Goal: Complete application form

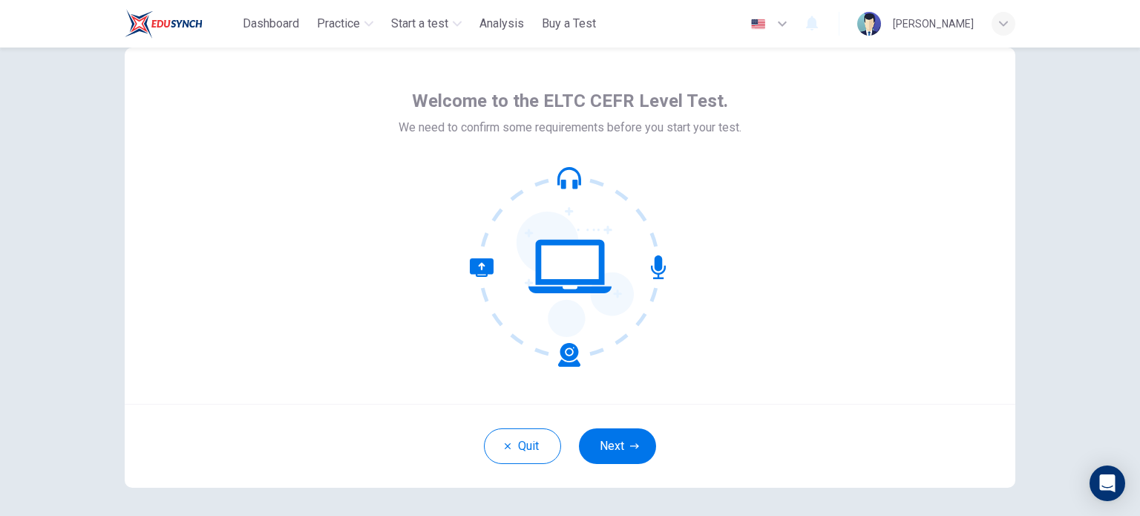
scroll to position [27, 0]
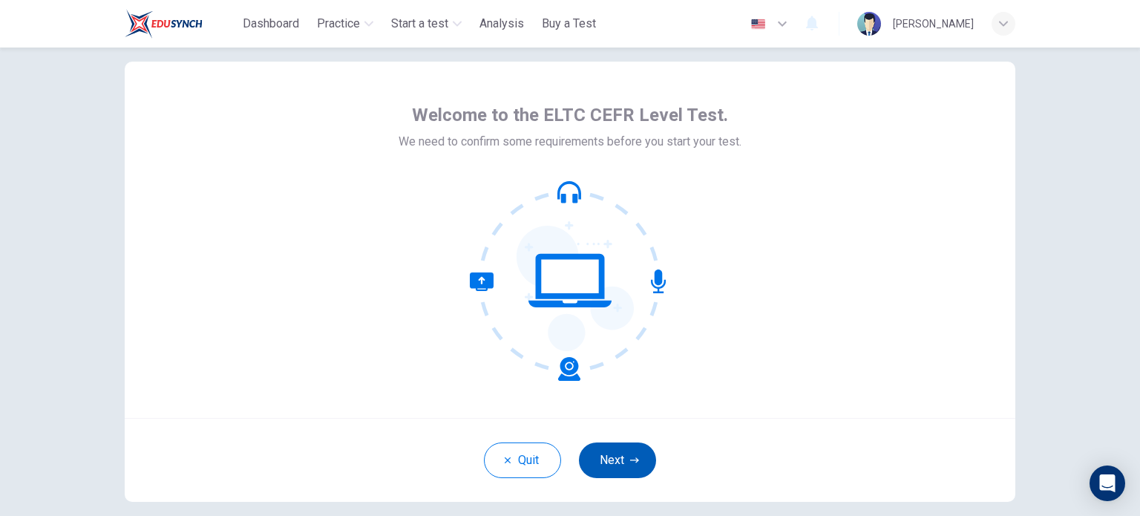
click at [651, 456] on button "Next" at bounding box center [617, 460] width 77 height 36
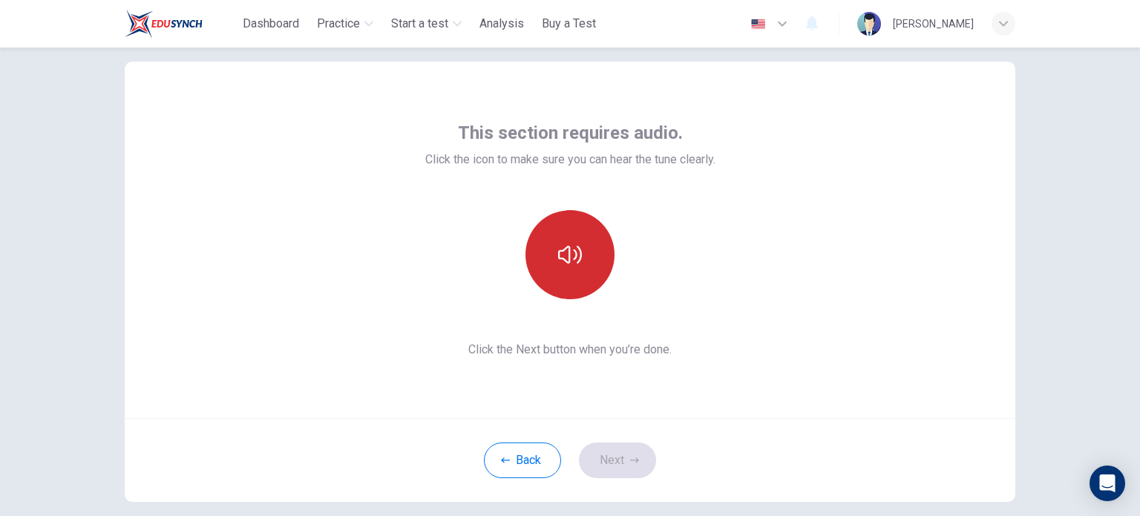
click at [574, 264] on icon "button" at bounding box center [570, 255] width 24 height 24
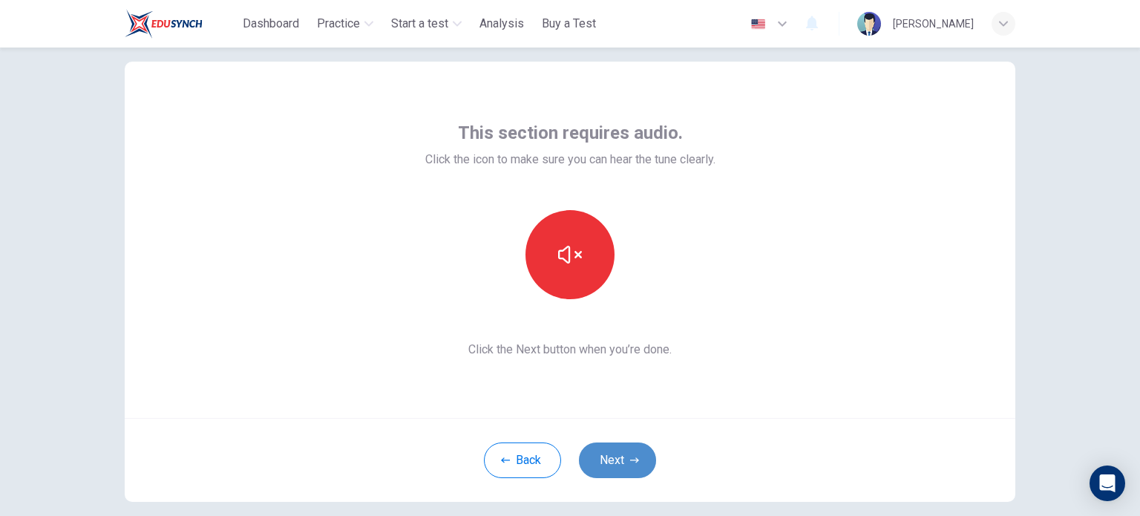
click at [630, 462] on icon "button" at bounding box center [634, 460] width 9 height 9
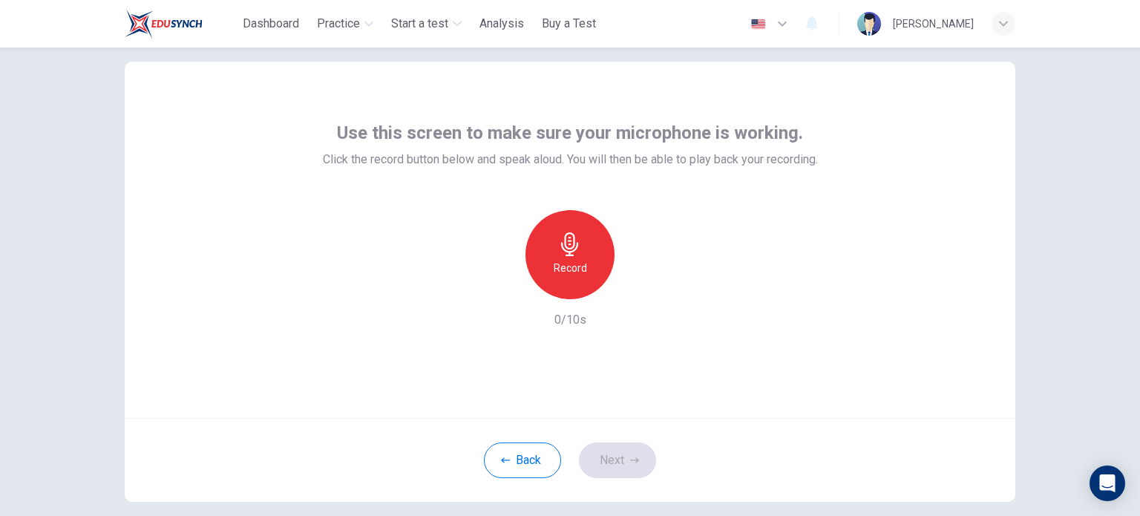
click at [576, 250] on icon "button" at bounding box center [570, 244] width 24 height 24
click at [636, 288] on icon "button" at bounding box center [639, 287] width 7 height 9
click at [606, 453] on button "Next" at bounding box center [617, 460] width 77 height 36
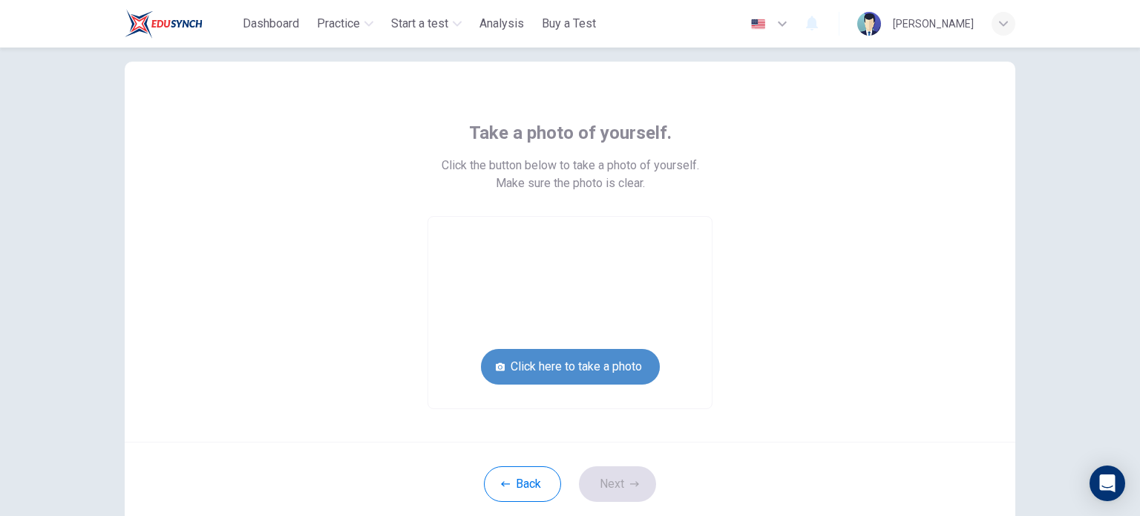
click at [606, 373] on button "Click here to take a photo" at bounding box center [570, 367] width 179 height 36
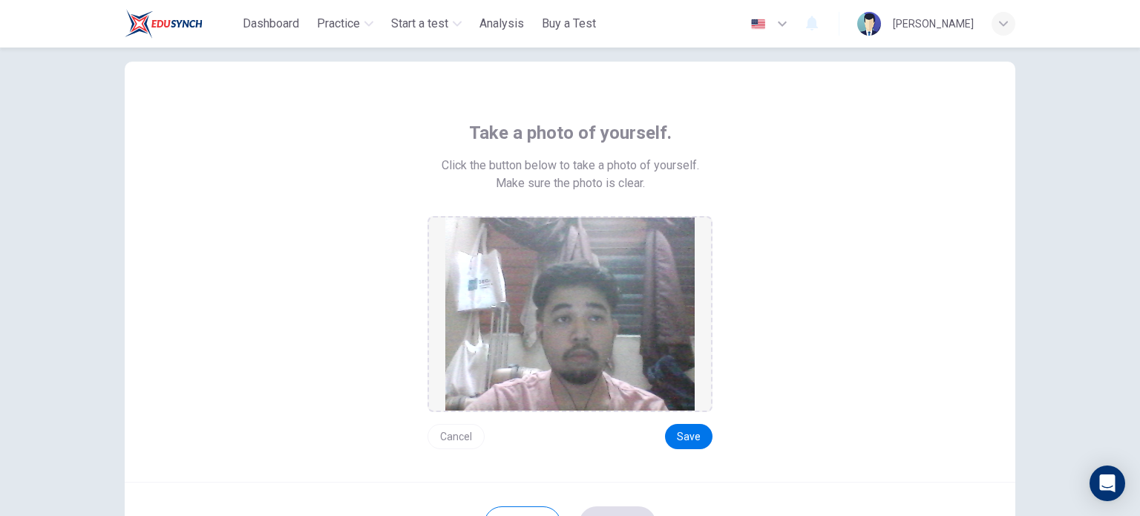
click at [463, 435] on button "Cancel" at bounding box center [455, 436] width 57 height 25
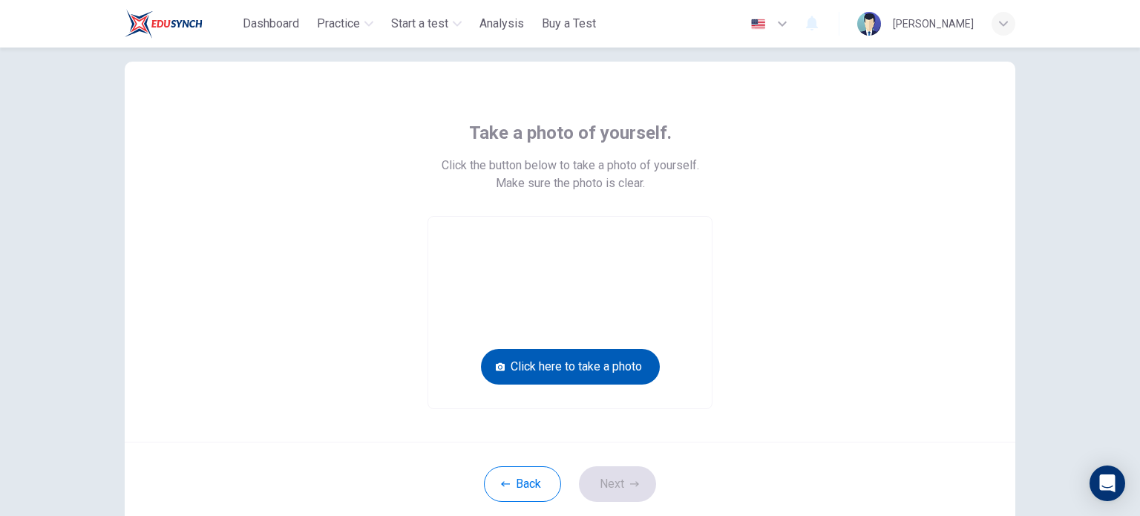
click at [629, 367] on button "Click here to take a photo" at bounding box center [570, 367] width 179 height 36
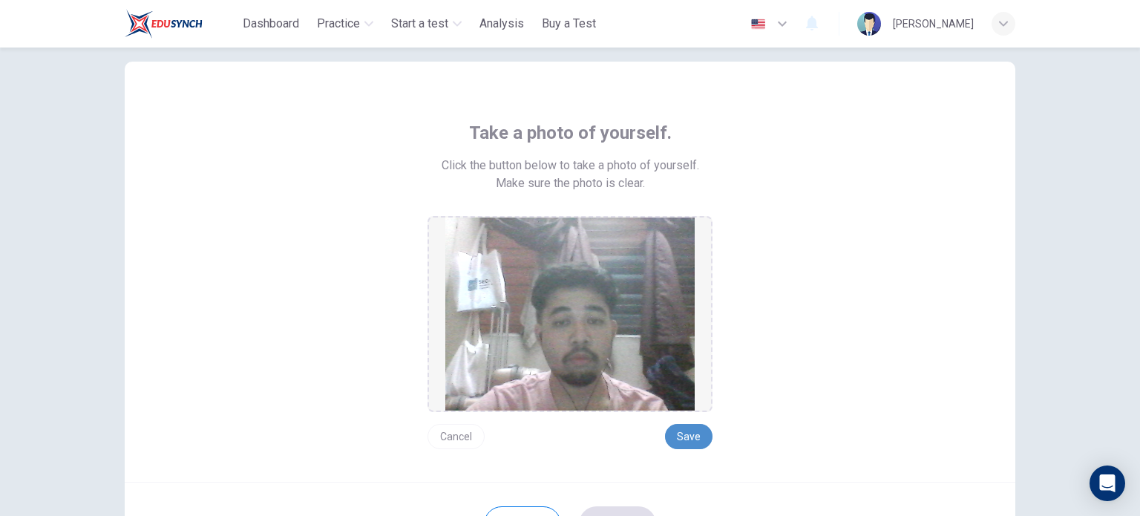
click at [674, 427] on button "Save" at bounding box center [688, 436] width 47 height 25
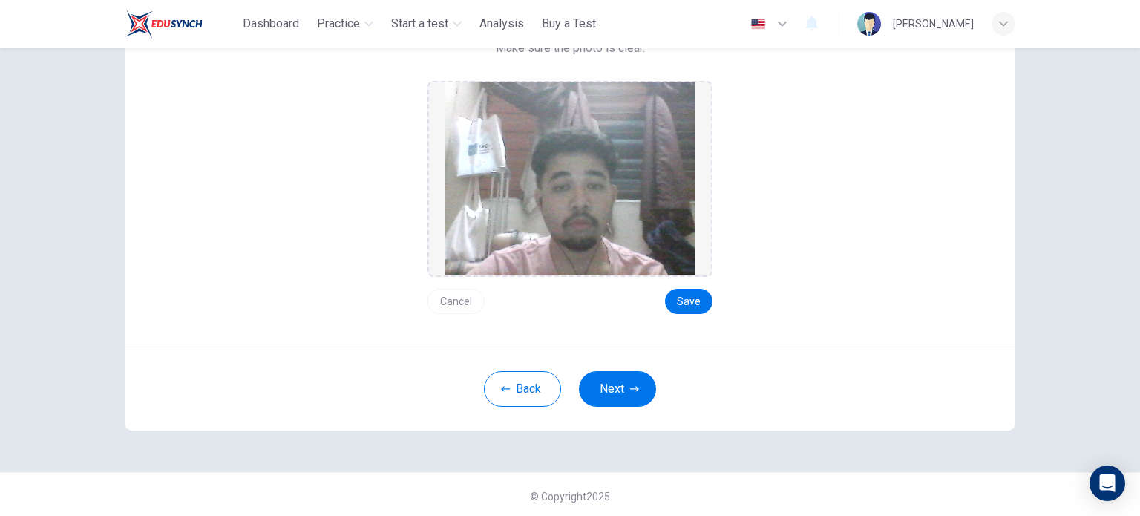
scroll to position [165, 0]
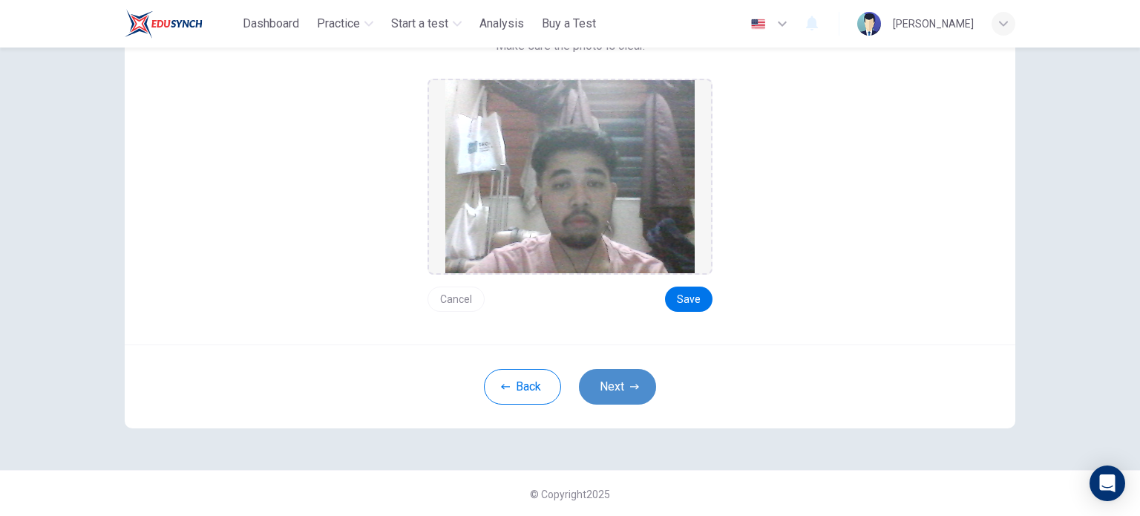
click at [620, 393] on button "Next" at bounding box center [617, 387] width 77 height 36
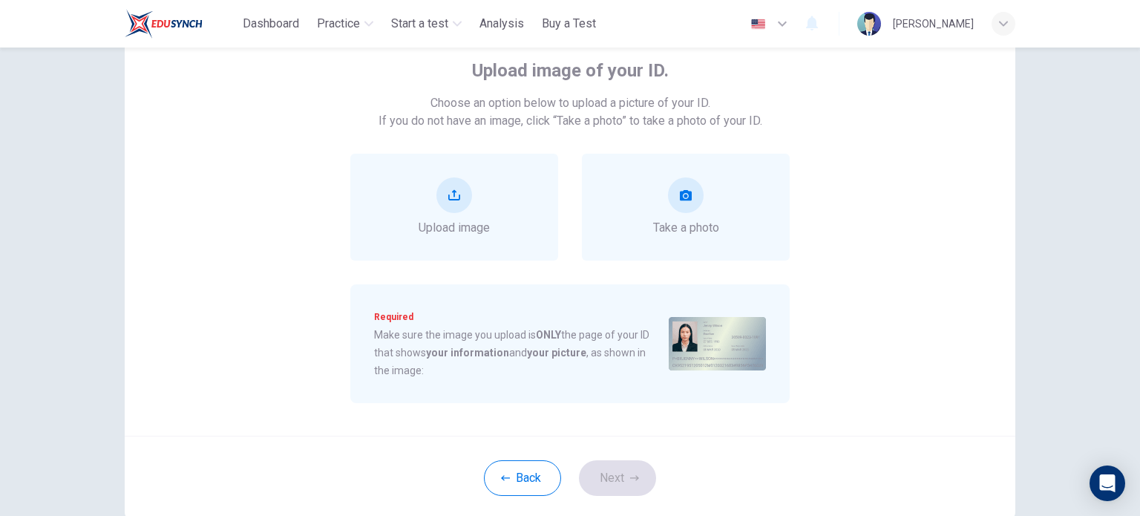
scroll to position [91, 0]
click at [692, 206] on button "take photo" at bounding box center [686, 195] width 36 height 36
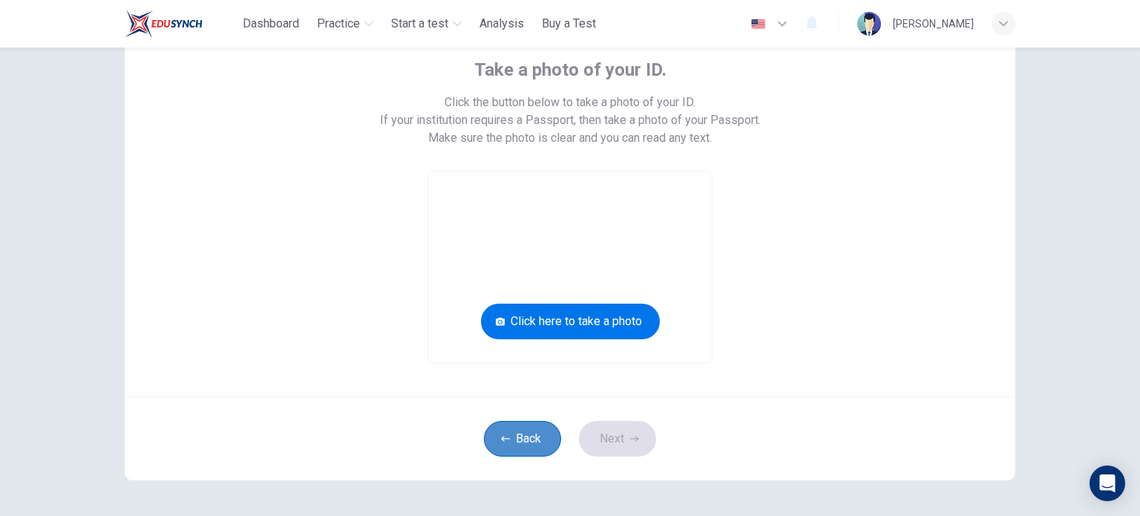
click at [528, 447] on button "Back" at bounding box center [522, 439] width 77 height 36
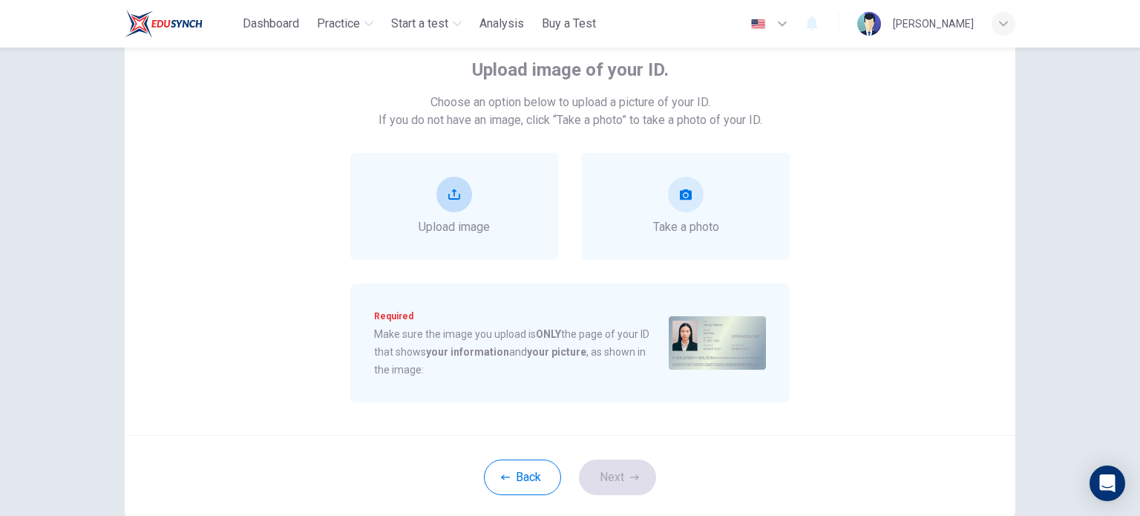
click at [521, 227] on div "Upload image" at bounding box center [454, 206] width 208 height 107
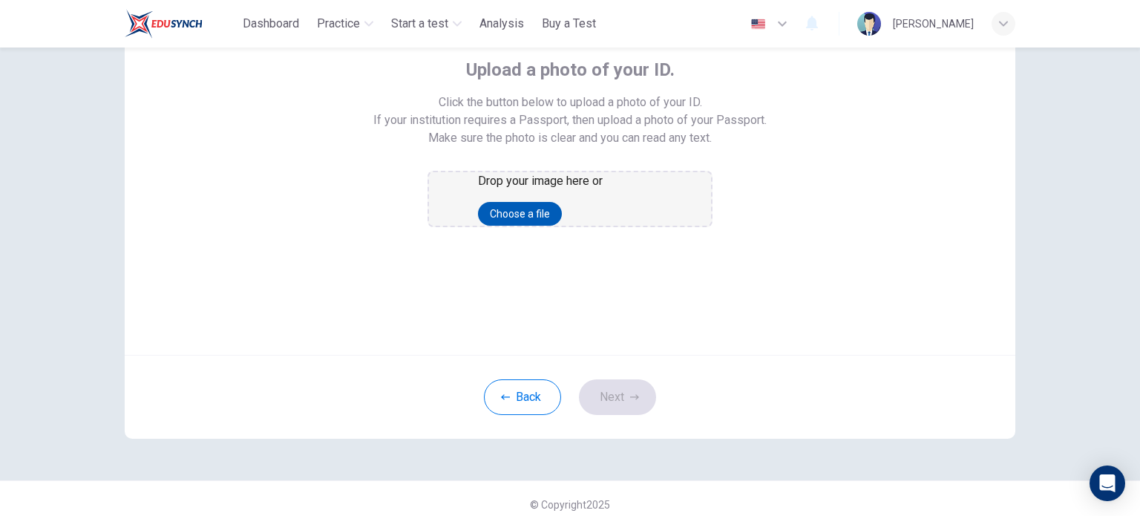
click at [547, 226] on button "Choose a file" at bounding box center [520, 214] width 84 height 24
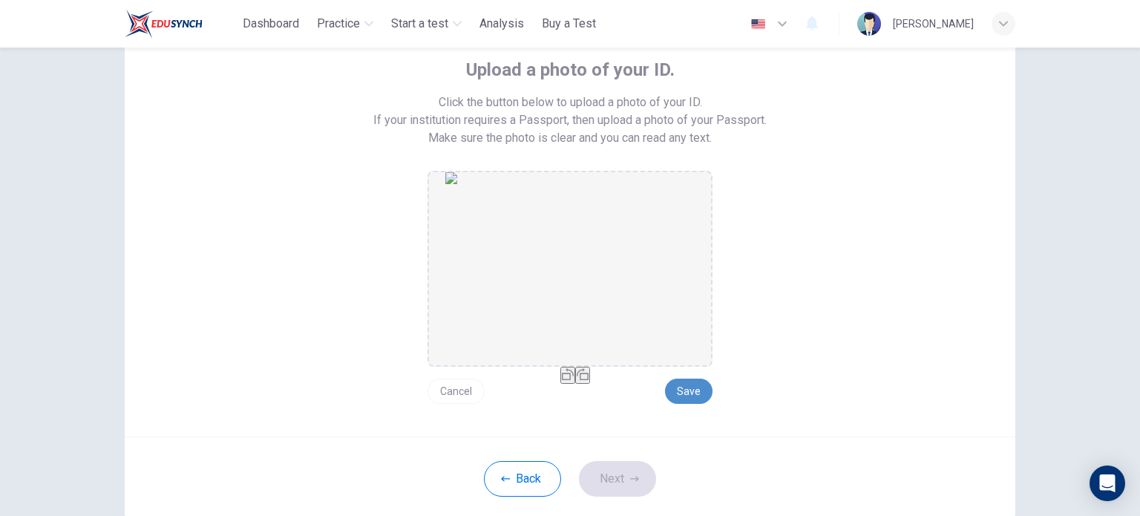
click at [680, 384] on button "Save" at bounding box center [688, 390] width 47 height 25
click at [696, 395] on button "Save" at bounding box center [688, 390] width 47 height 25
click at [699, 389] on button "Save" at bounding box center [688, 390] width 47 height 25
click at [674, 387] on button "Save" at bounding box center [688, 390] width 47 height 25
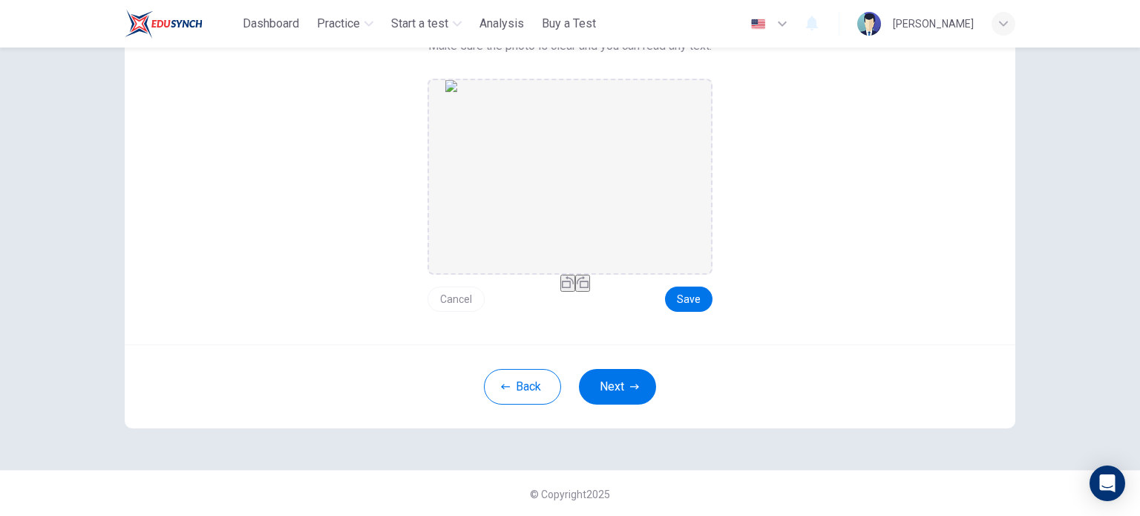
click at [638, 396] on button "Next" at bounding box center [617, 387] width 77 height 36
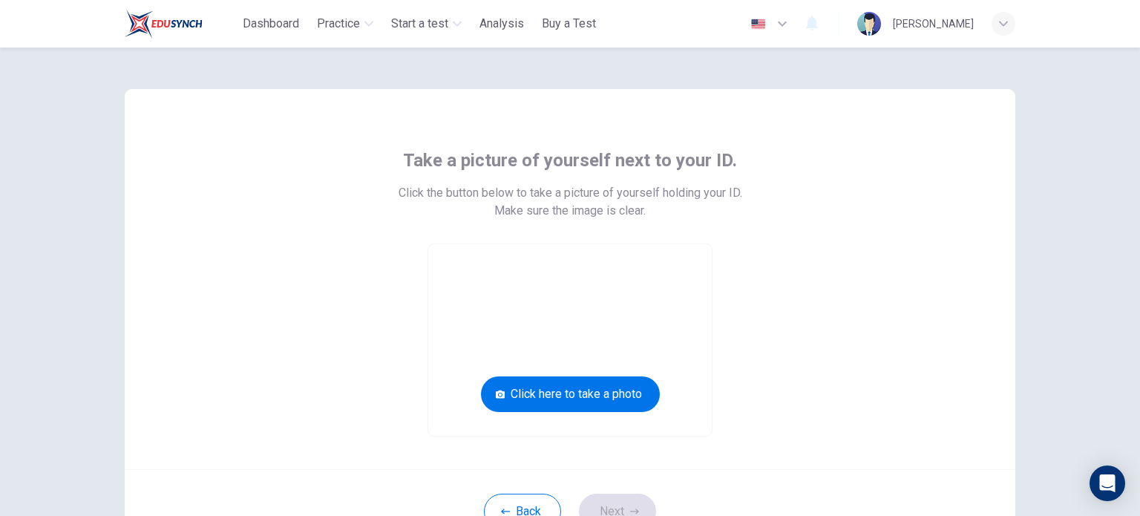
scroll to position [74, 0]
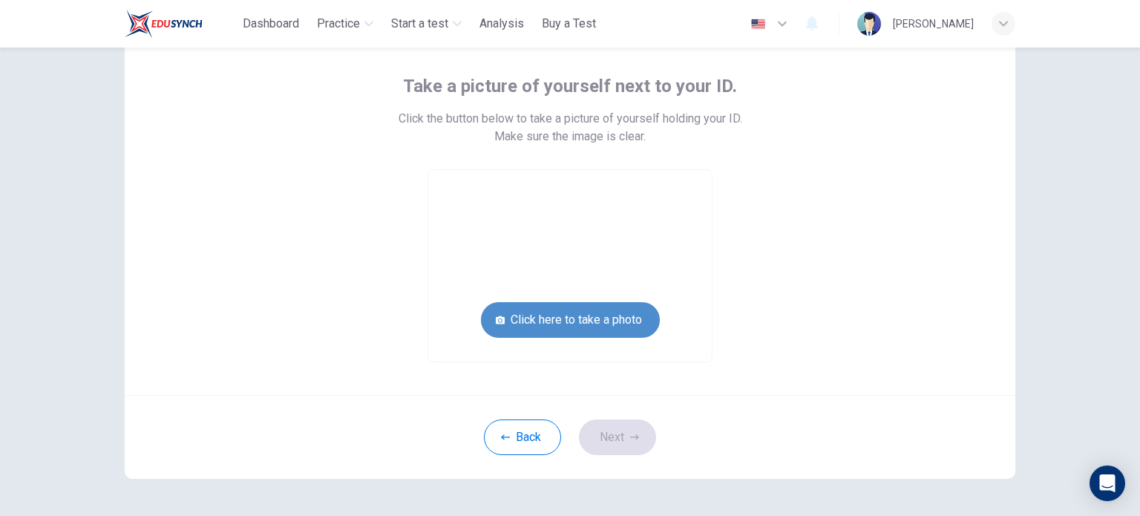
click at [517, 319] on button "Click here to take a photo" at bounding box center [570, 320] width 179 height 36
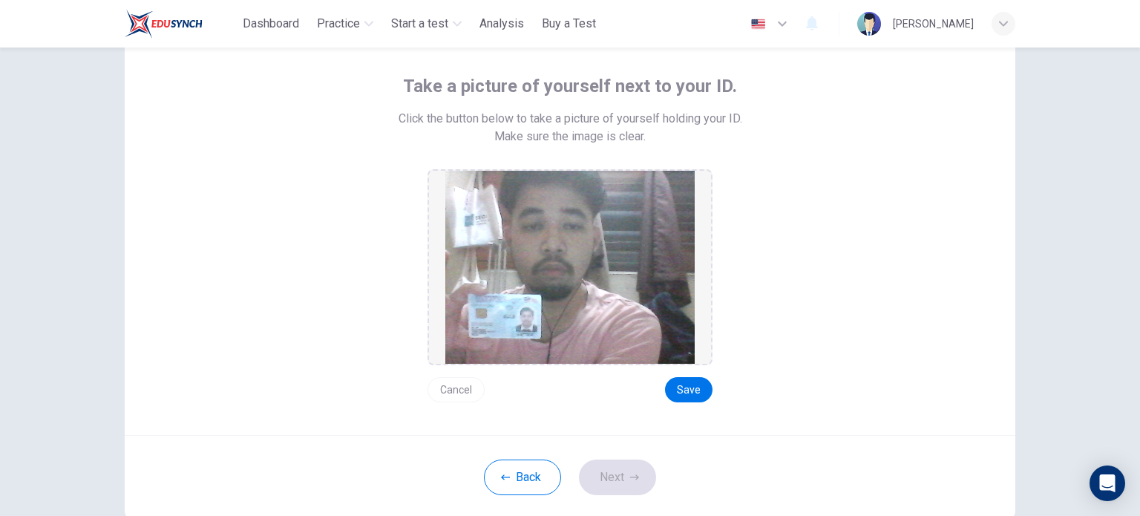
click at [455, 386] on button "Cancel" at bounding box center [455, 389] width 57 height 25
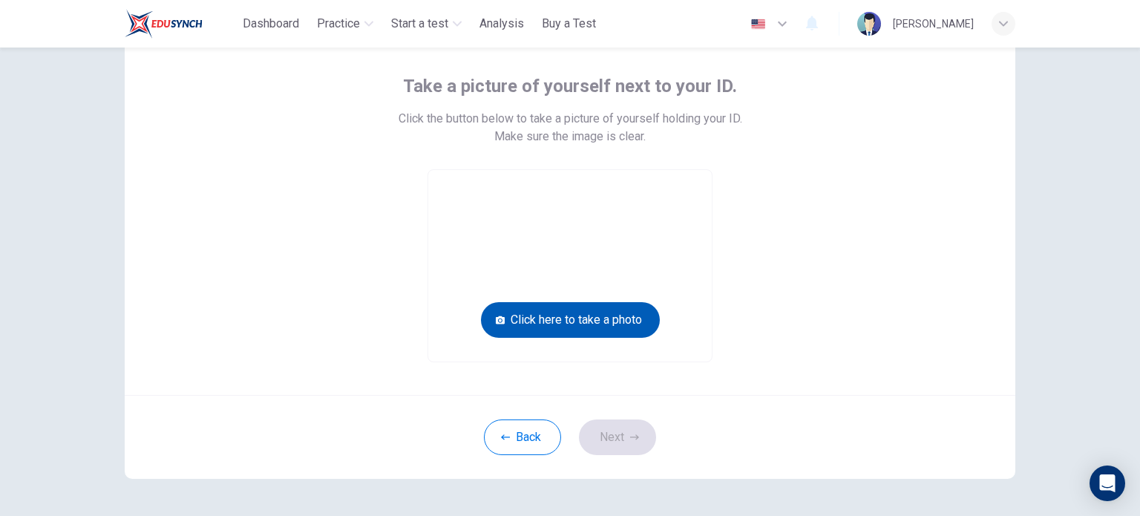
click at [620, 317] on button "Click here to take a photo" at bounding box center [570, 320] width 179 height 36
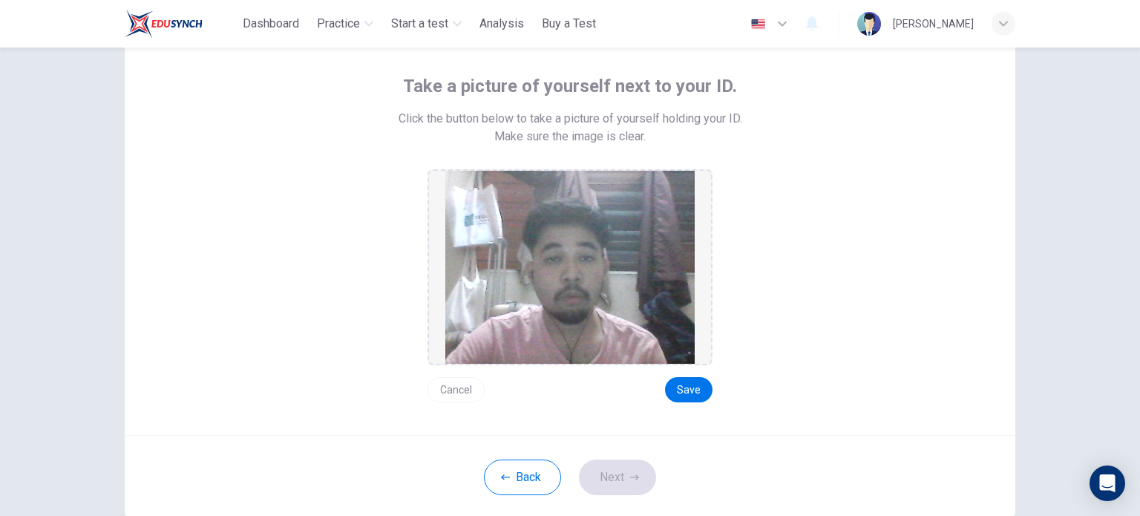
click at [469, 385] on button "Cancel" at bounding box center [455, 389] width 57 height 25
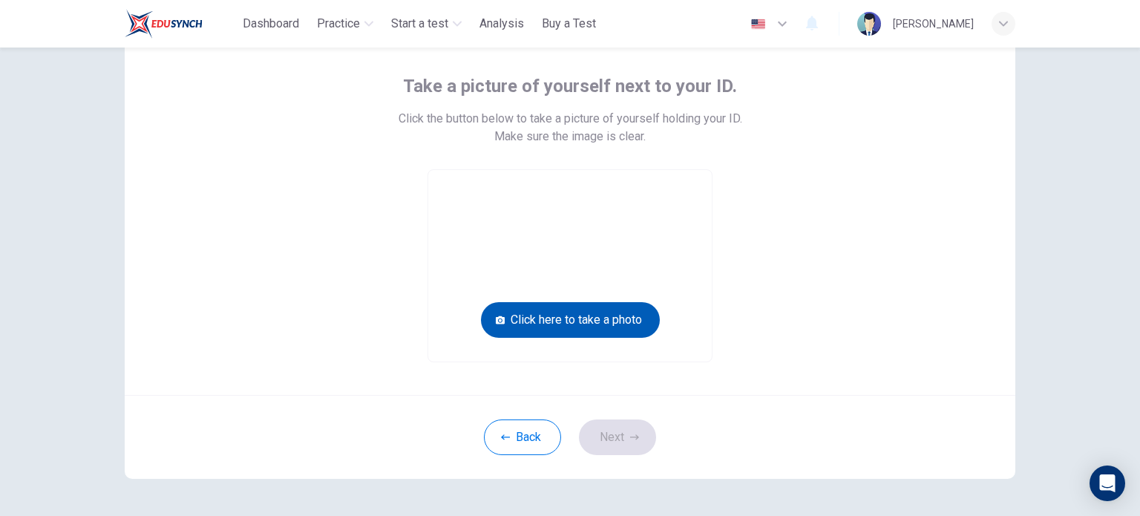
click at [598, 329] on button "Click here to take a photo" at bounding box center [570, 320] width 179 height 36
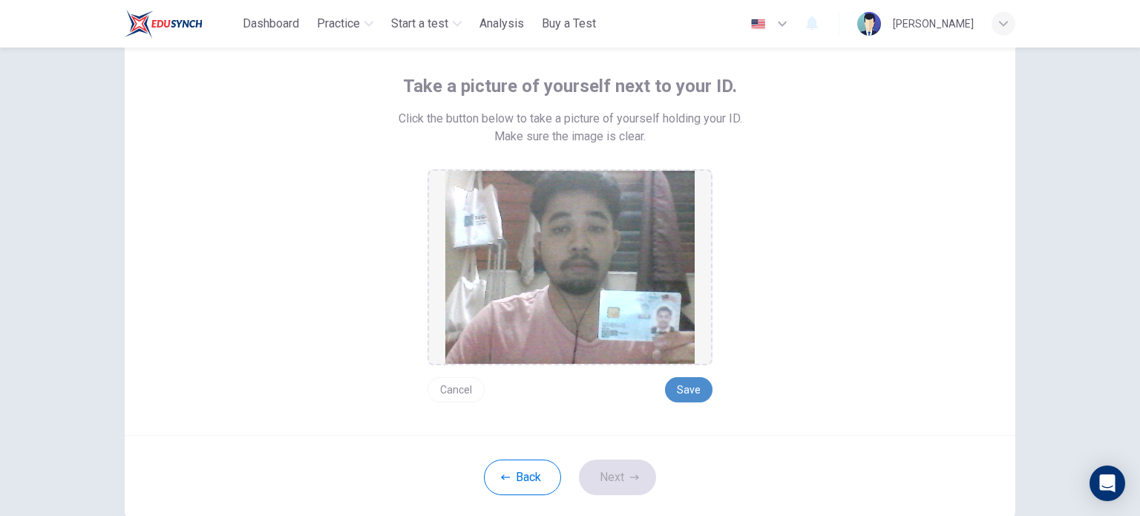
click at [677, 395] on button "Save" at bounding box center [688, 389] width 47 height 25
click at [629, 480] on button "Next" at bounding box center [617, 477] width 77 height 36
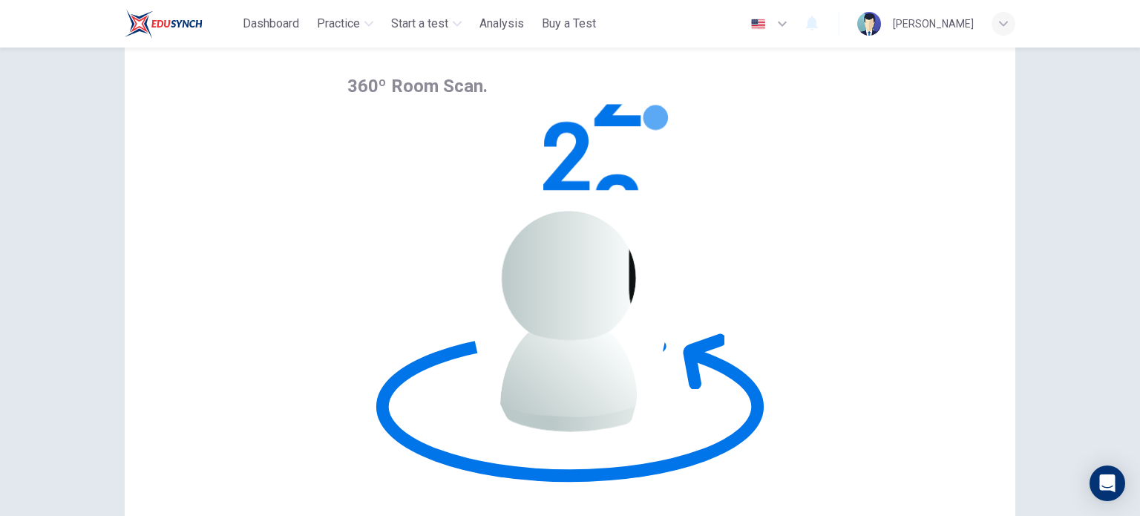
drag, startPoint x: 764, startPoint y: 202, endPoint x: 772, endPoint y: 250, distance: 48.9
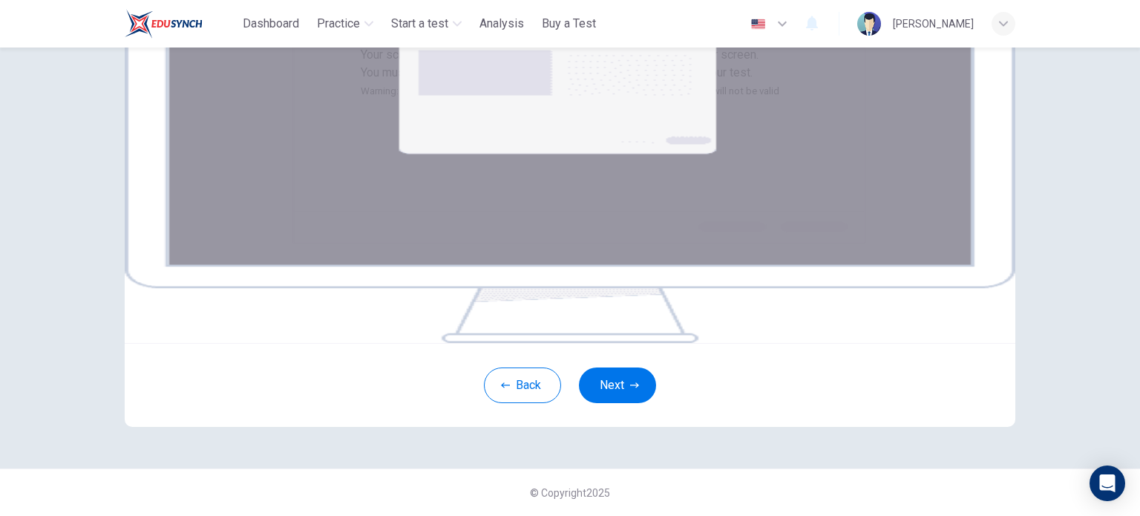
scroll to position [223, 0]
click at [604, 403] on button "Next" at bounding box center [617, 385] width 77 height 36
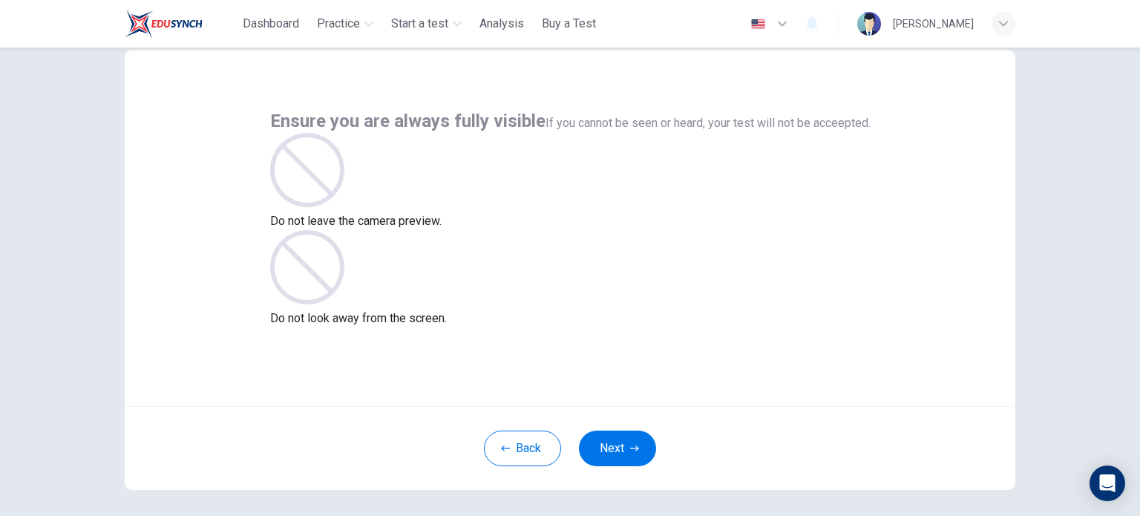
scroll to position [74, 0]
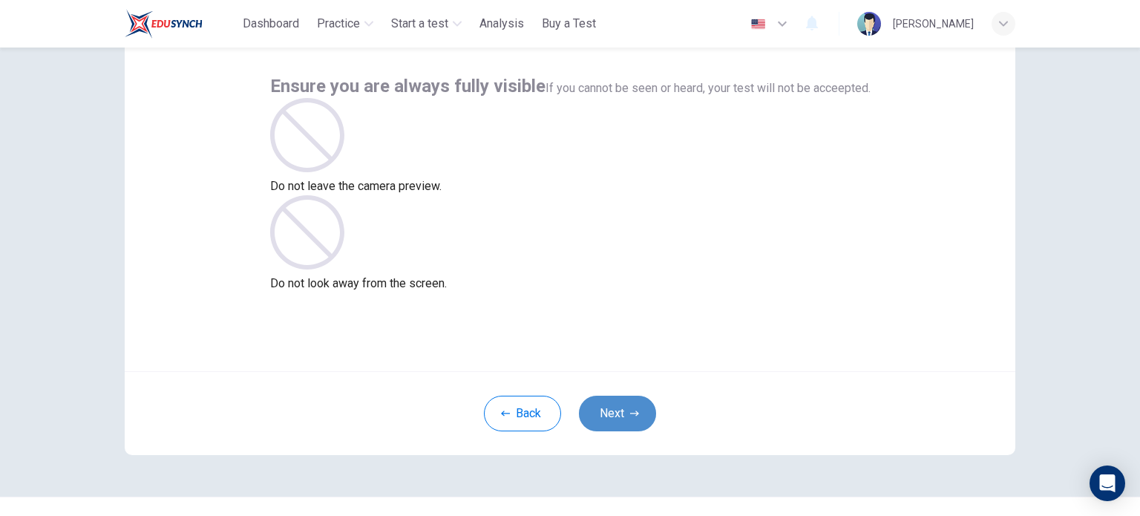
click at [634, 401] on button "Next" at bounding box center [617, 414] width 77 height 36
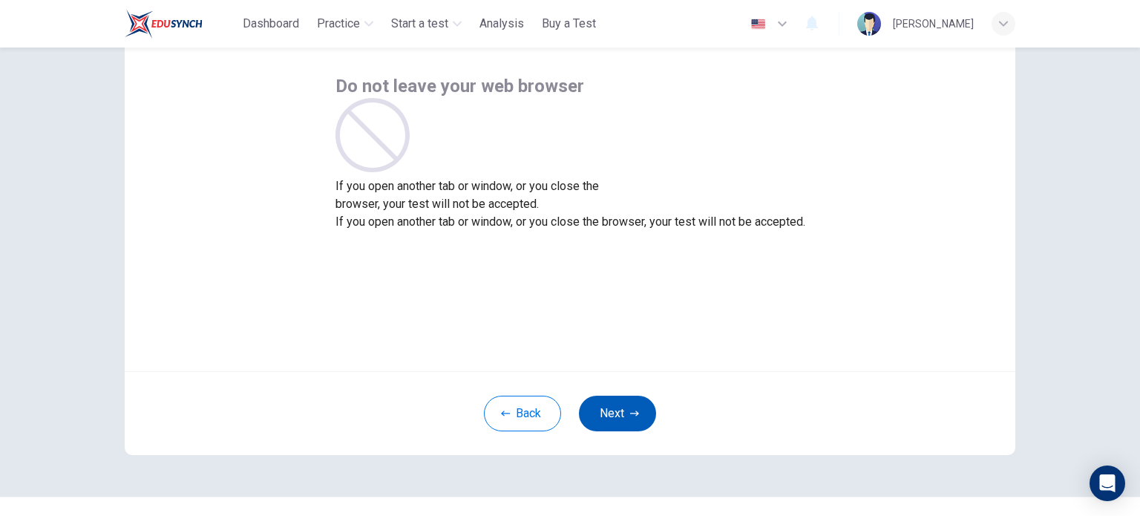
click at [617, 414] on button "Next" at bounding box center [617, 414] width 77 height 36
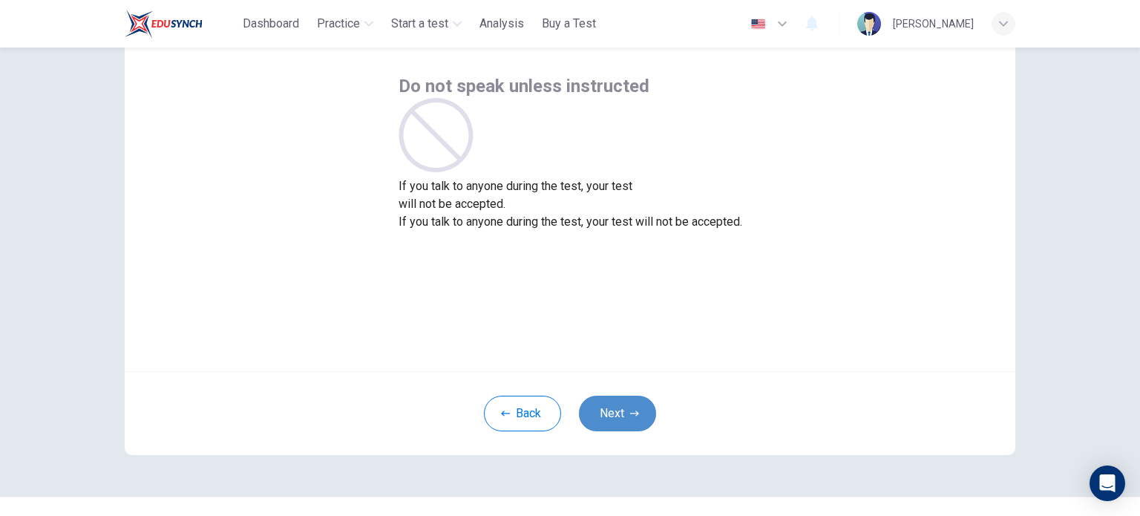
click at [643, 412] on button "Next" at bounding box center [617, 414] width 77 height 36
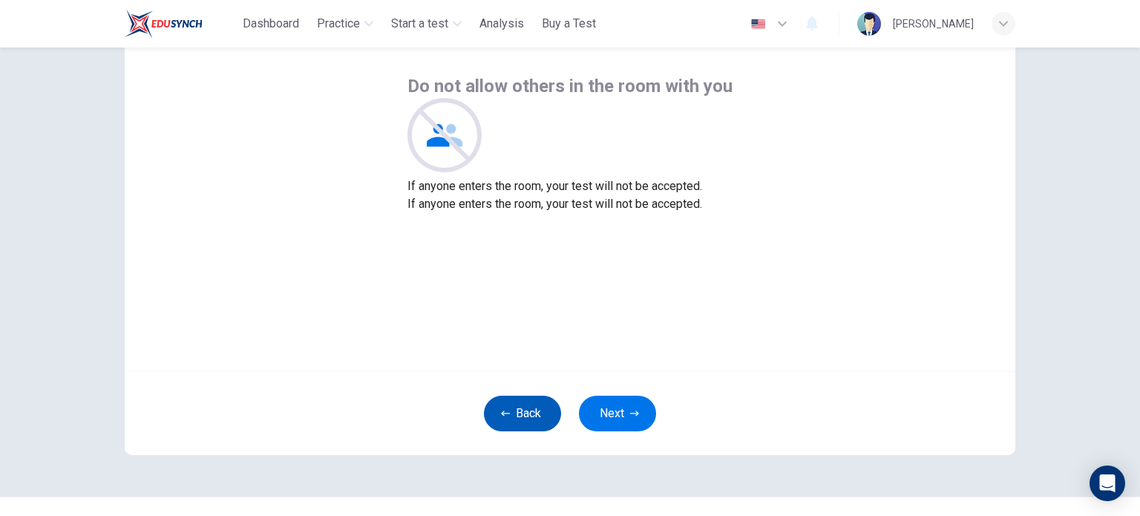
click at [513, 407] on button "Back" at bounding box center [522, 414] width 77 height 36
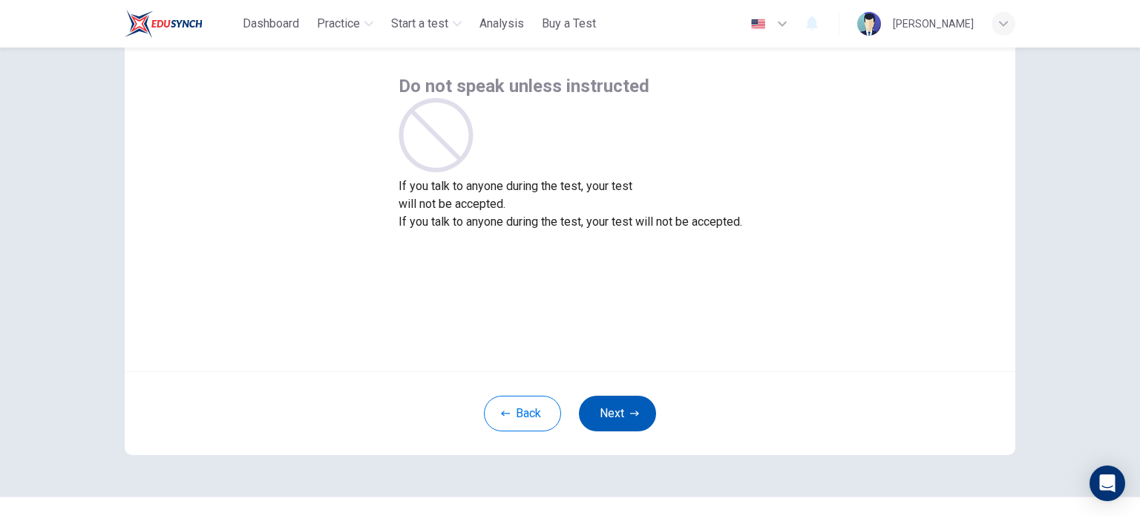
click at [581, 418] on button "Next" at bounding box center [617, 414] width 77 height 36
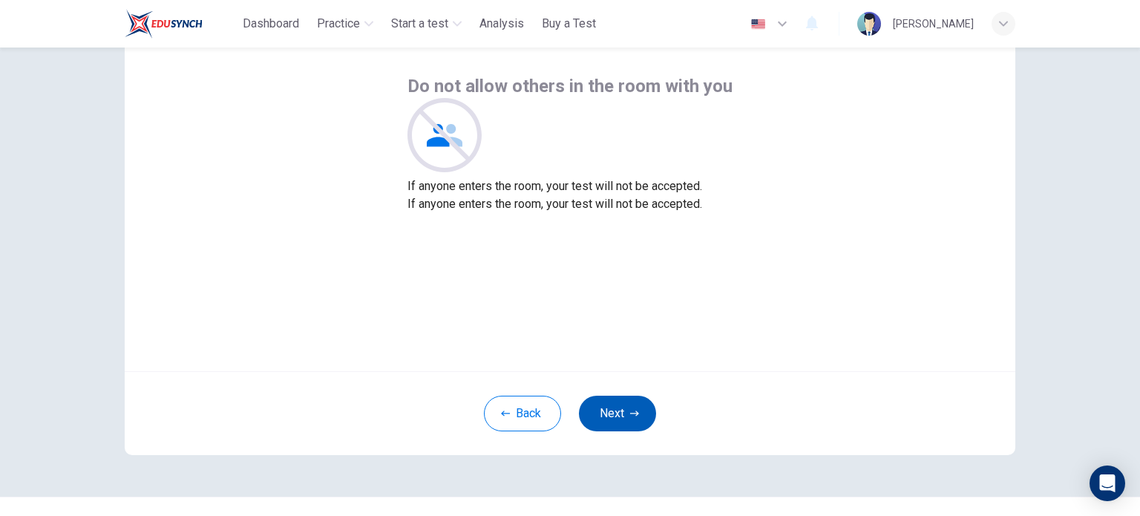
click at [603, 415] on button "Next" at bounding box center [617, 414] width 77 height 36
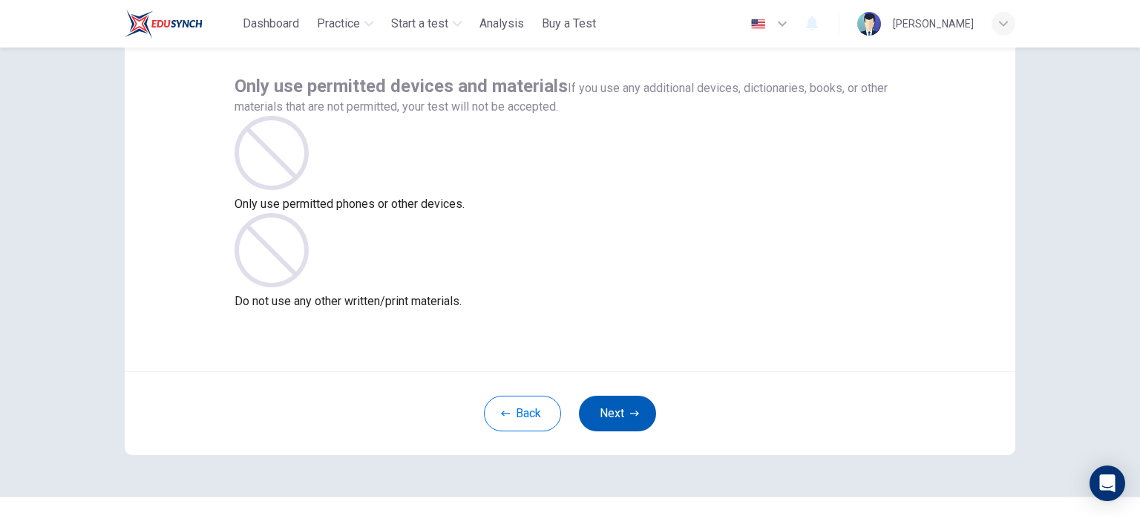
click at [598, 409] on button "Next" at bounding box center [617, 414] width 77 height 36
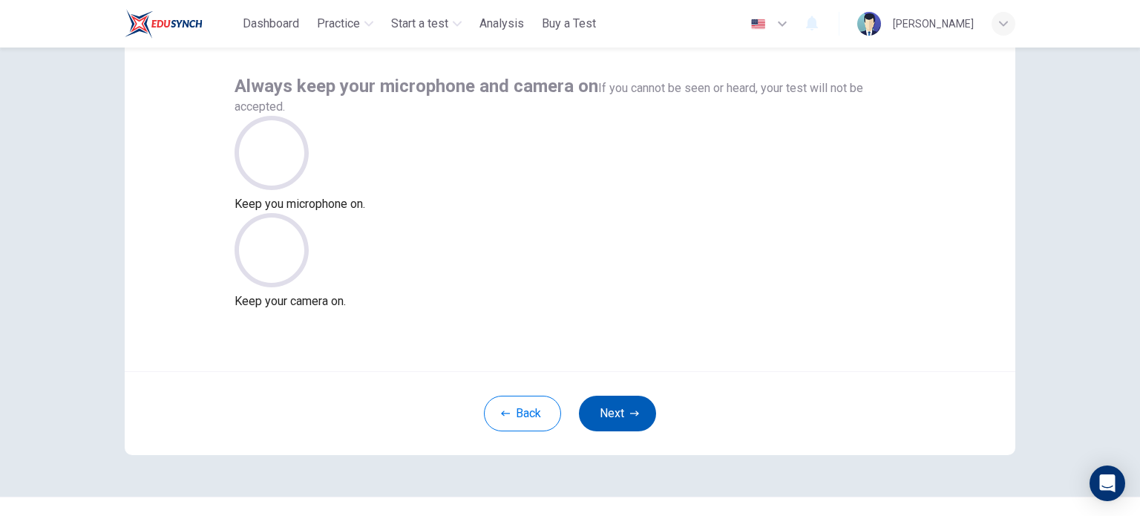
click at [640, 405] on button "Next" at bounding box center [617, 414] width 77 height 36
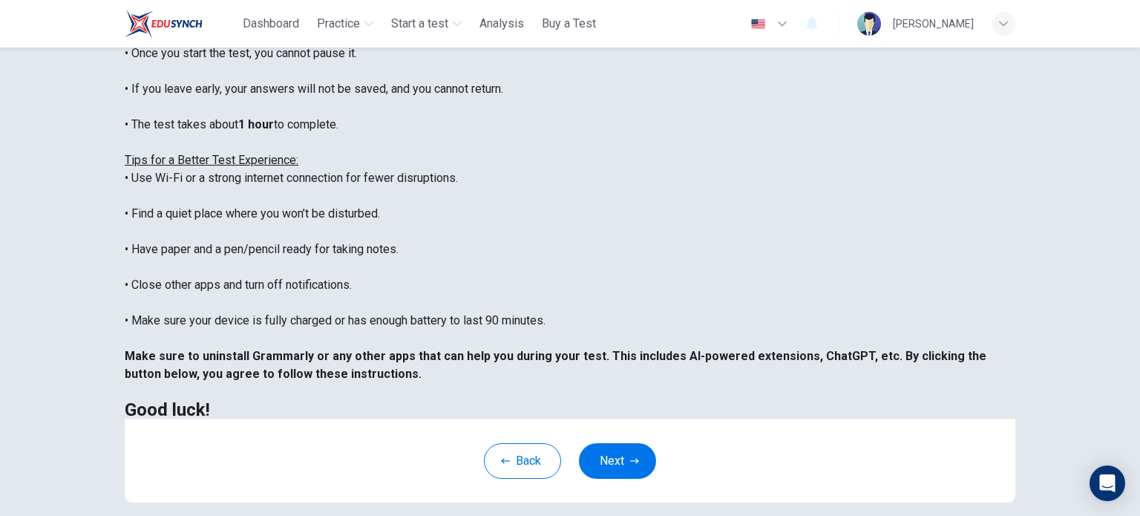
scroll to position [142, 0]
click at [954, 17] on div "[PERSON_NAME]" at bounding box center [933, 24] width 81 height 18
click at [982, 515] on div at bounding box center [570, 516] width 1140 height 0
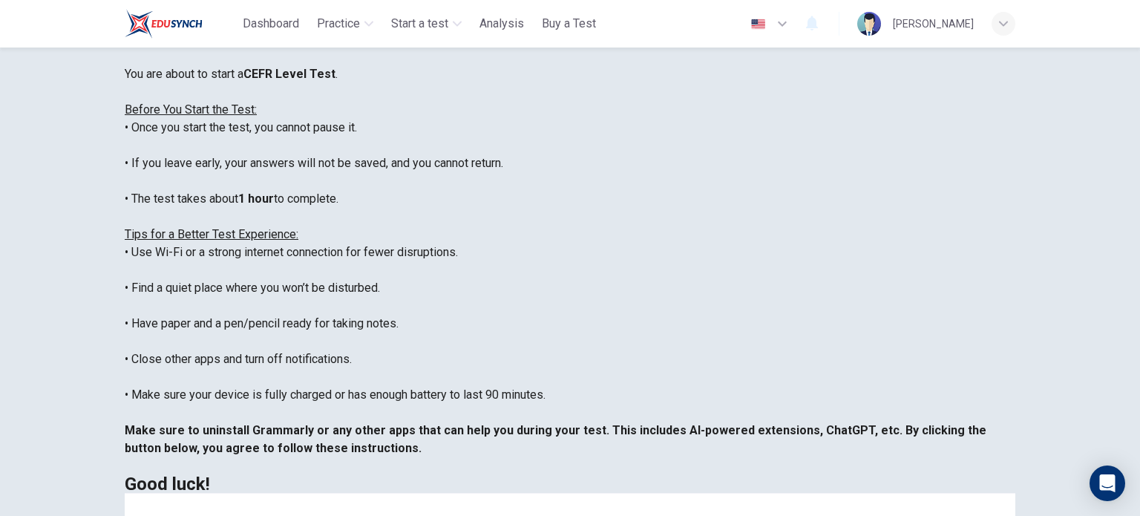
scroll to position [223, 0]
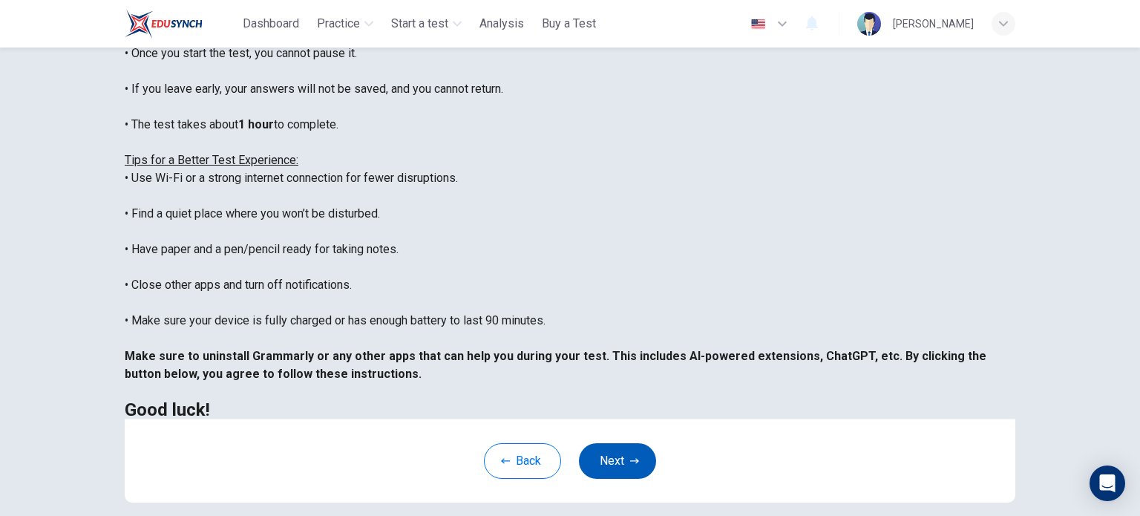
click at [588, 458] on button "Next" at bounding box center [617, 461] width 77 height 36
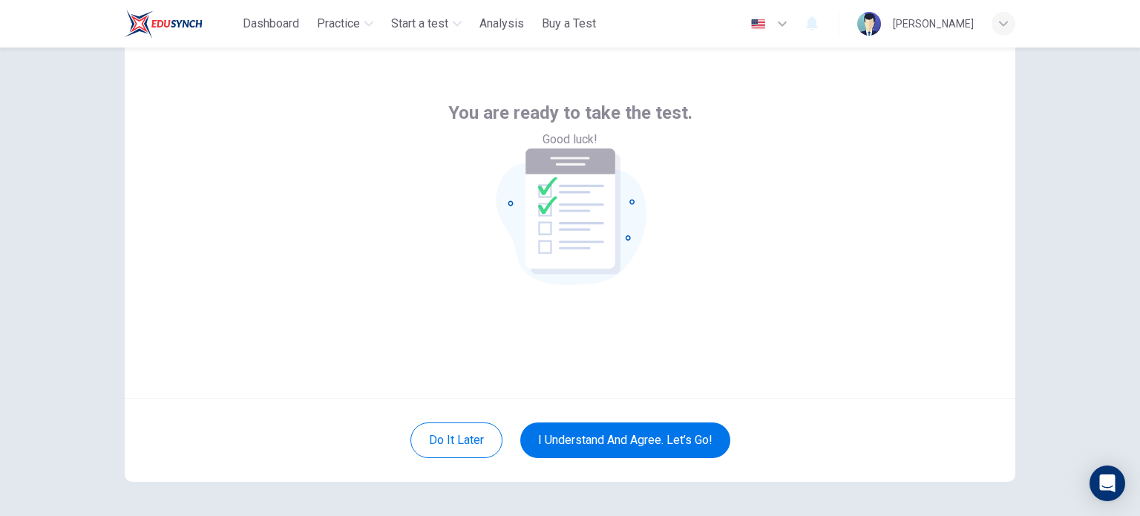
scroll to position [74, 0]
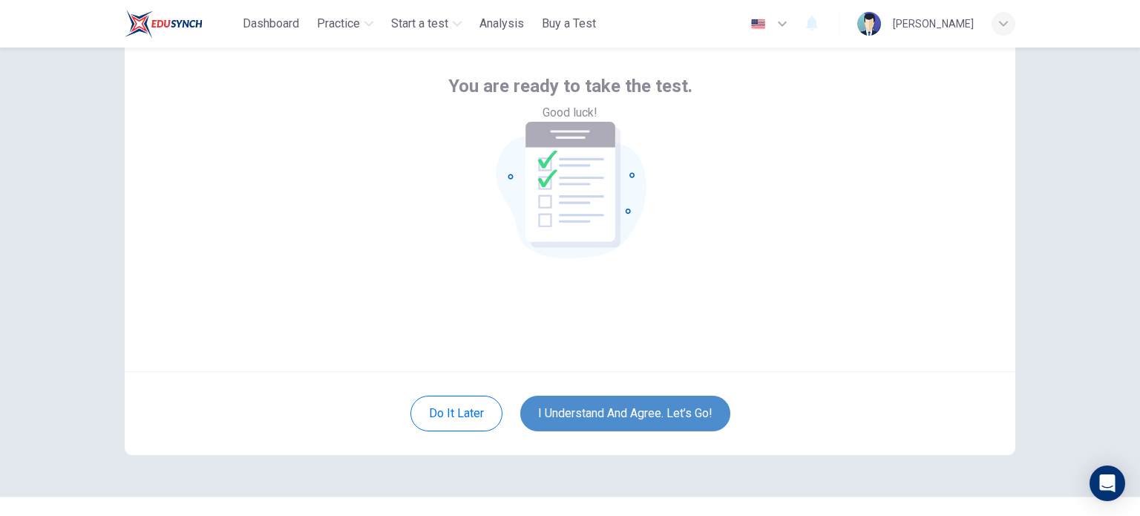
click at [660, 401] on button "I understand and agree. Let’s go!" at bounding box center [625, 414] width 210 height 36
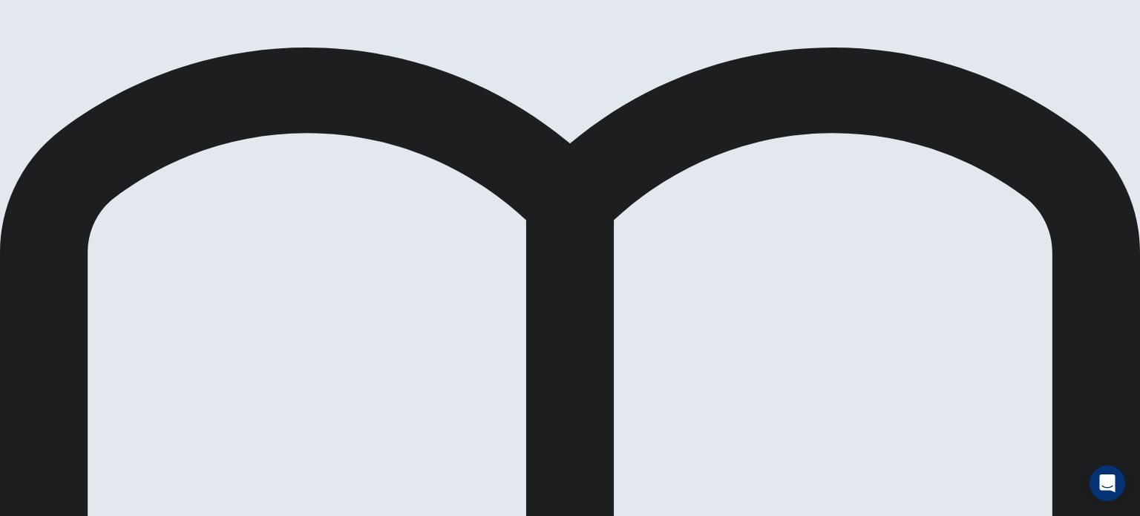
scroll to position [0, 0]
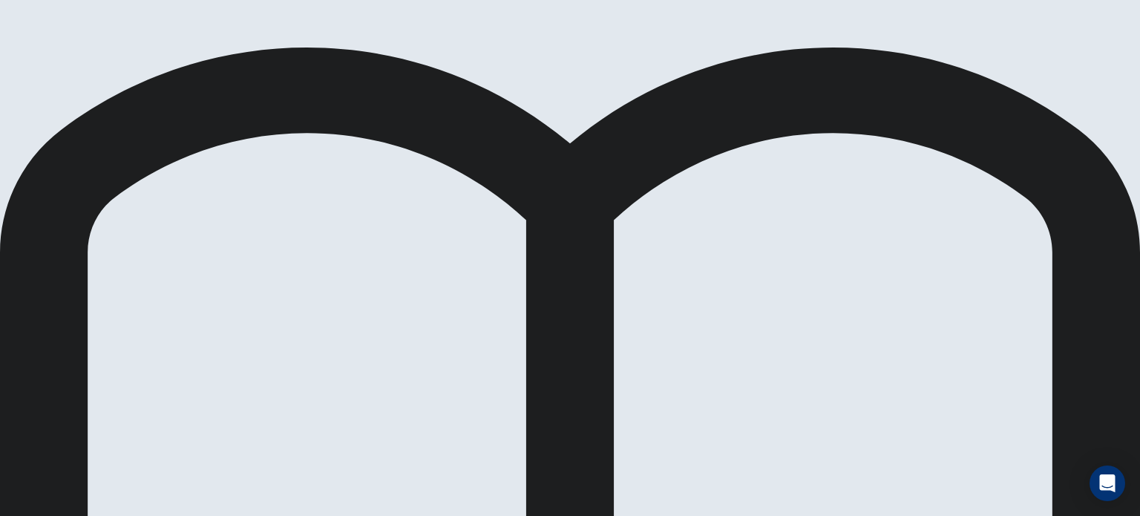
scroll to position [30, 0]
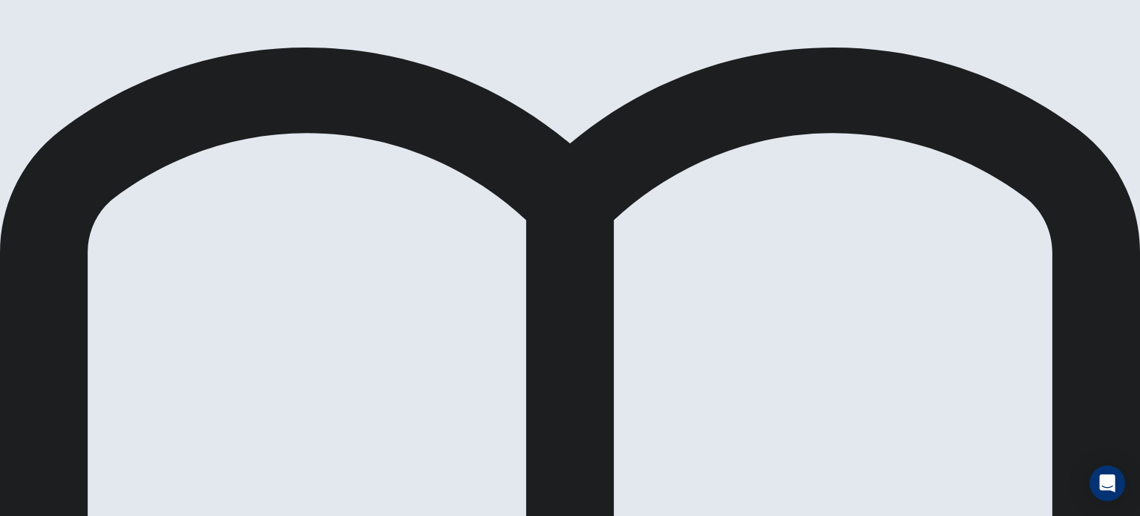
scroll to position [255, 0]
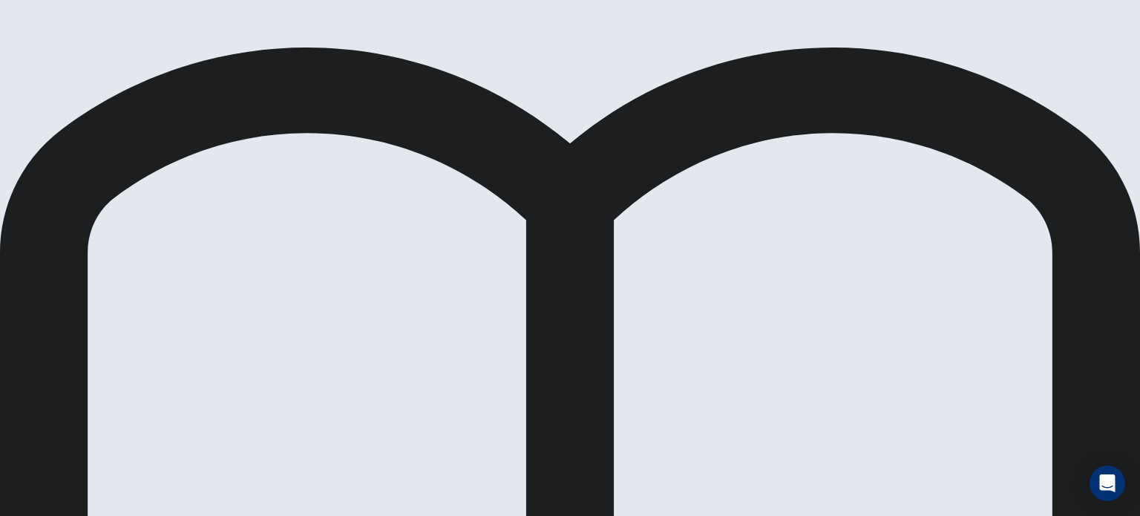
scroll to position [148, 0]
drag, startPoint x: 263, startPoint y: 243, endPoint x: 524, endPoint y: 253, distance: 260.7
drag, startPoint x: 286, startPoint y: 322, endPoint x: 535, endPoint y: 306, distance: 249.1
drag, startPoint x: 291, startPoint y: 311, endPoint x: 527, endPoint y: 361, distance: 241.3
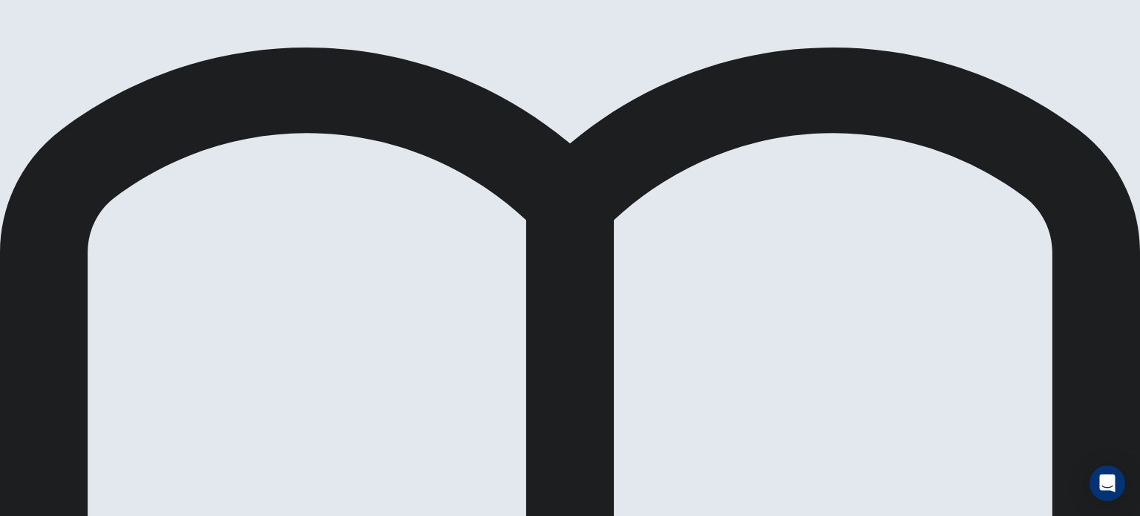
scroll to position [0, 0]
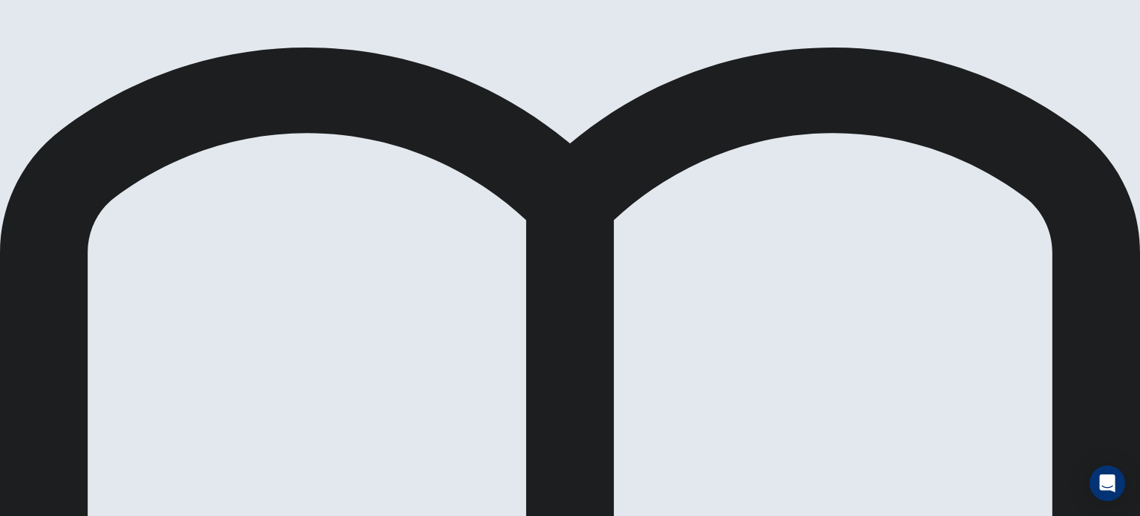
scroll to position [148, 0]
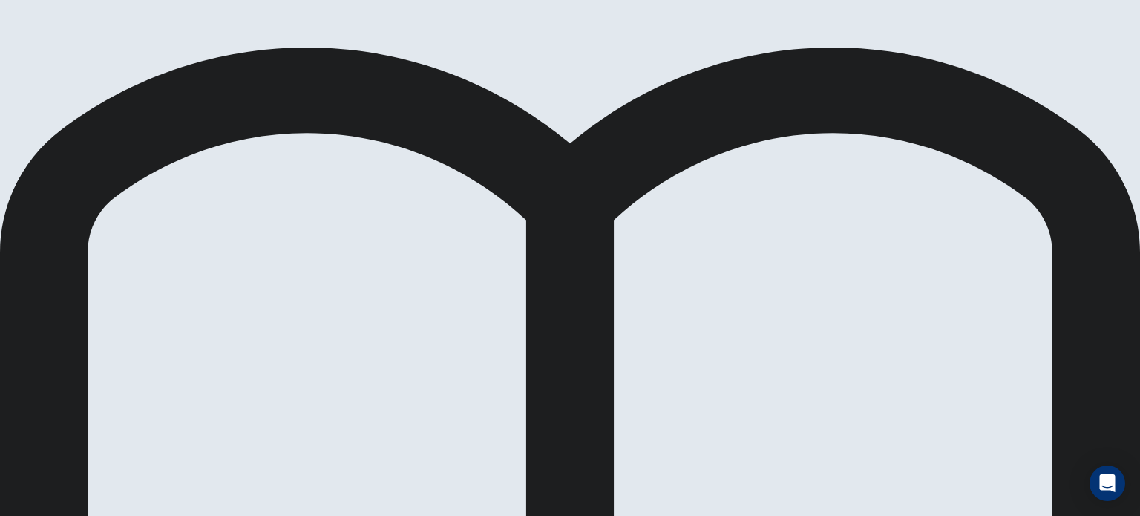
scroll to position [275, 0]
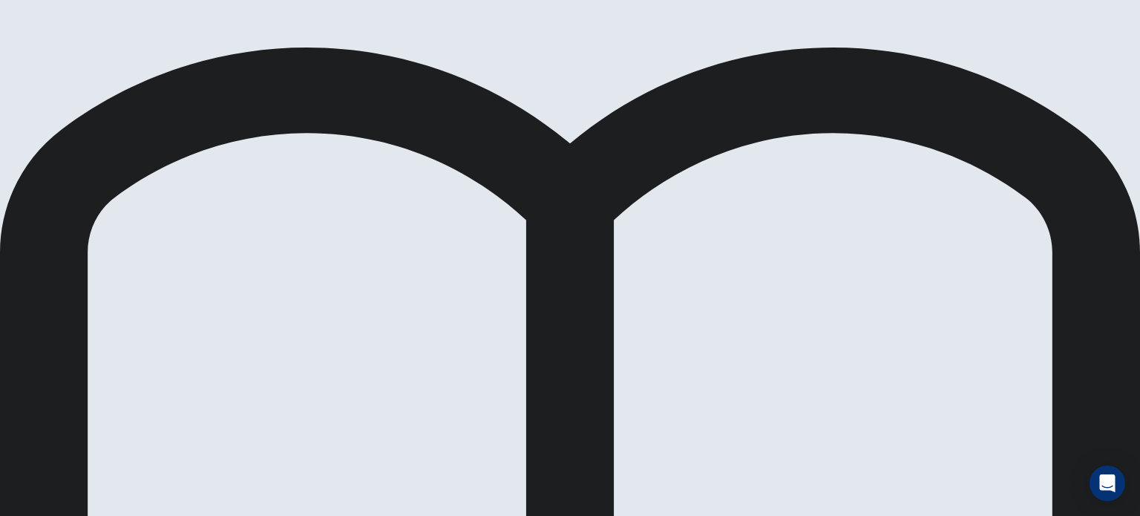
scroll to position [305, 0]
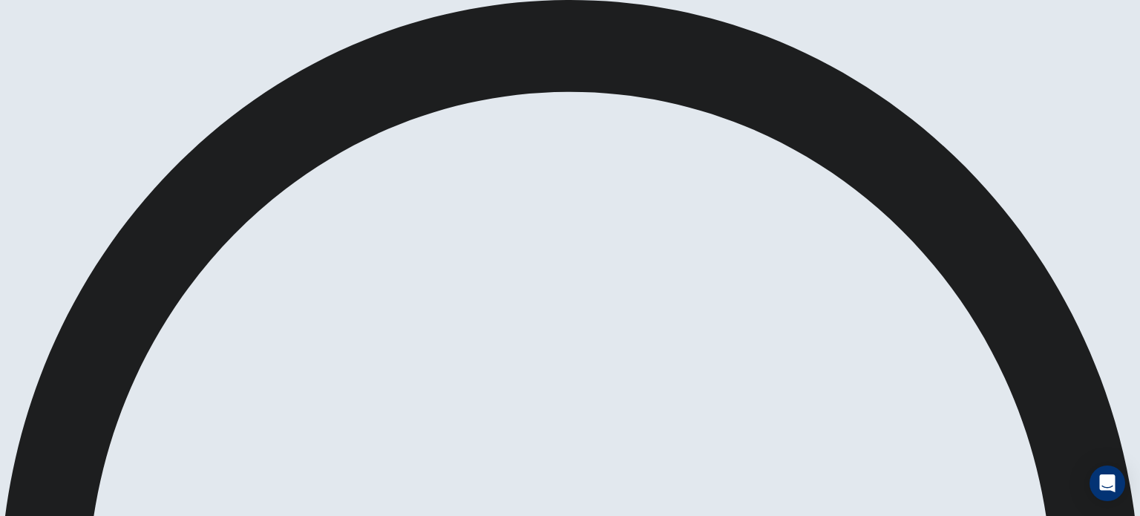
scroll to position [0, 0]
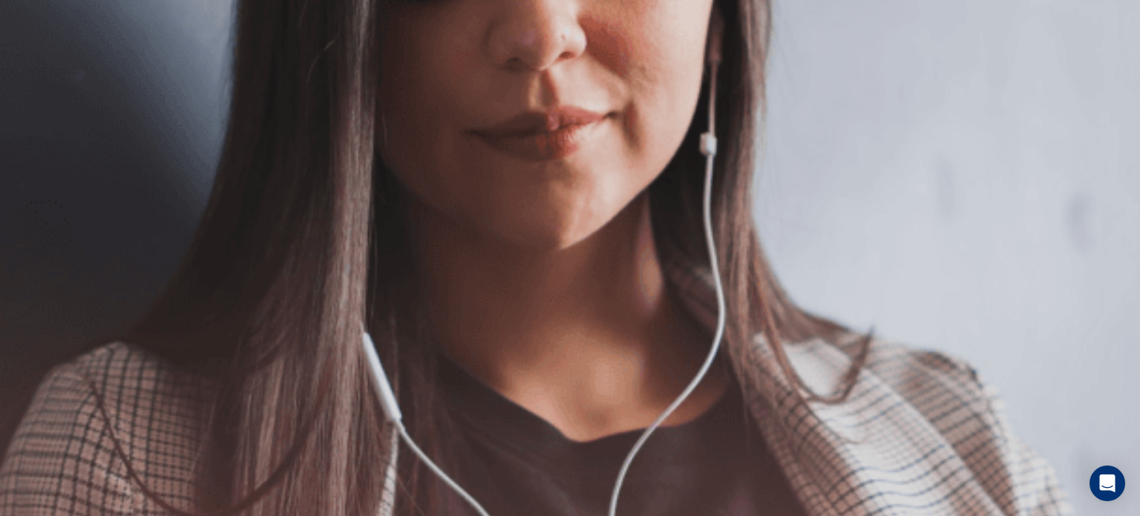
scroll to position [74, 0]
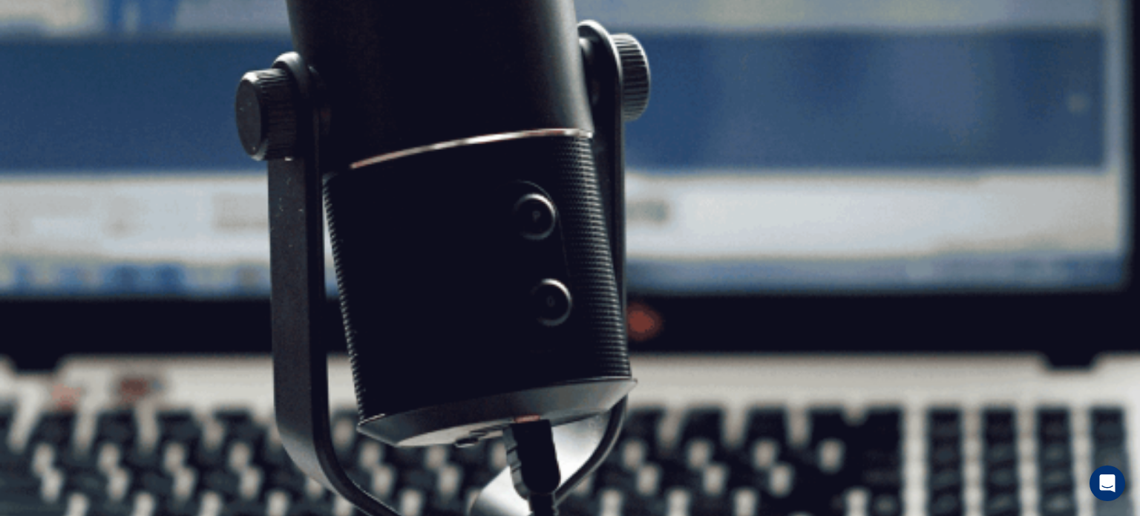
scroll to position [137, 0]
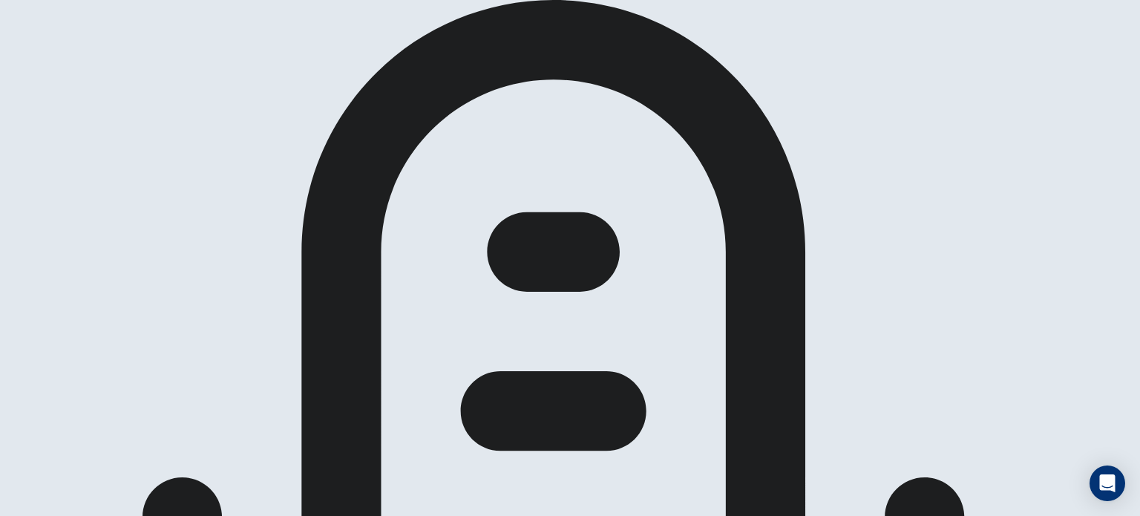
scroll to position [0, 0]
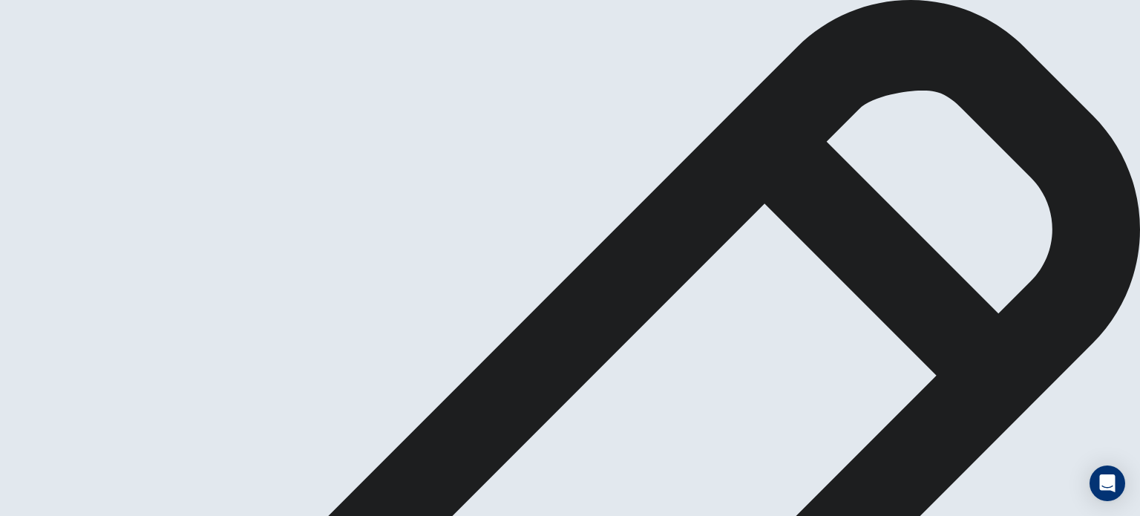
type textarea "*"
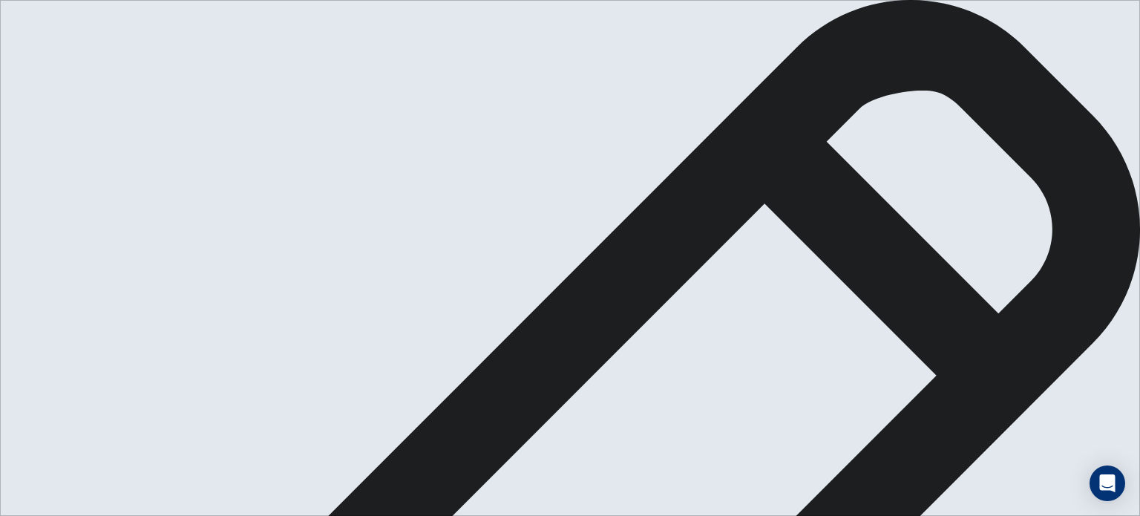
drag, startPoint x: 680, startPoint y: 443, endPoint x: 636, endPoint y: 450, distance: 44.4
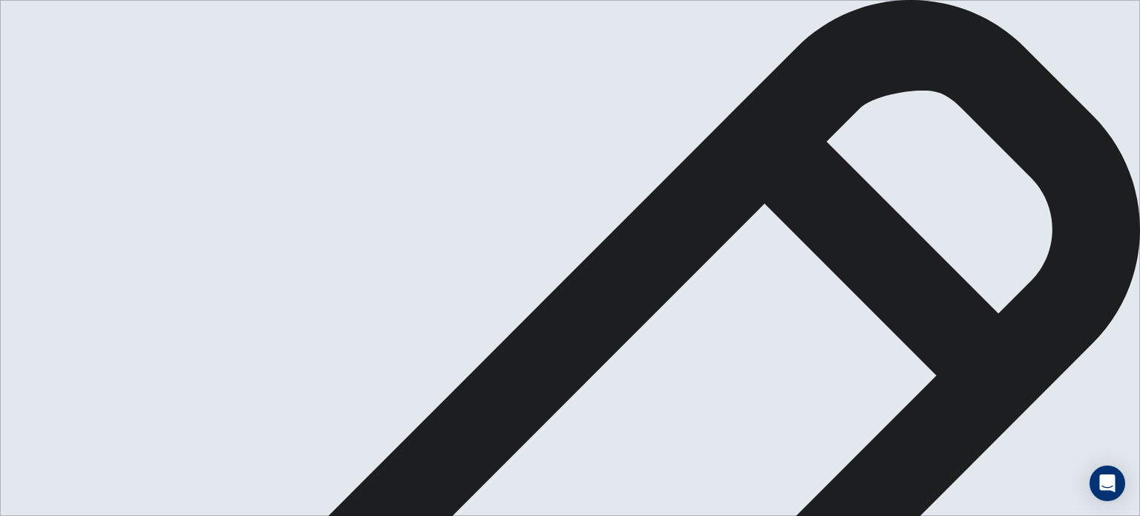
drag, startPoint x: 753, startPoint y: 439, endPoint x: 662, endPoint y: 454, distance: 92.6
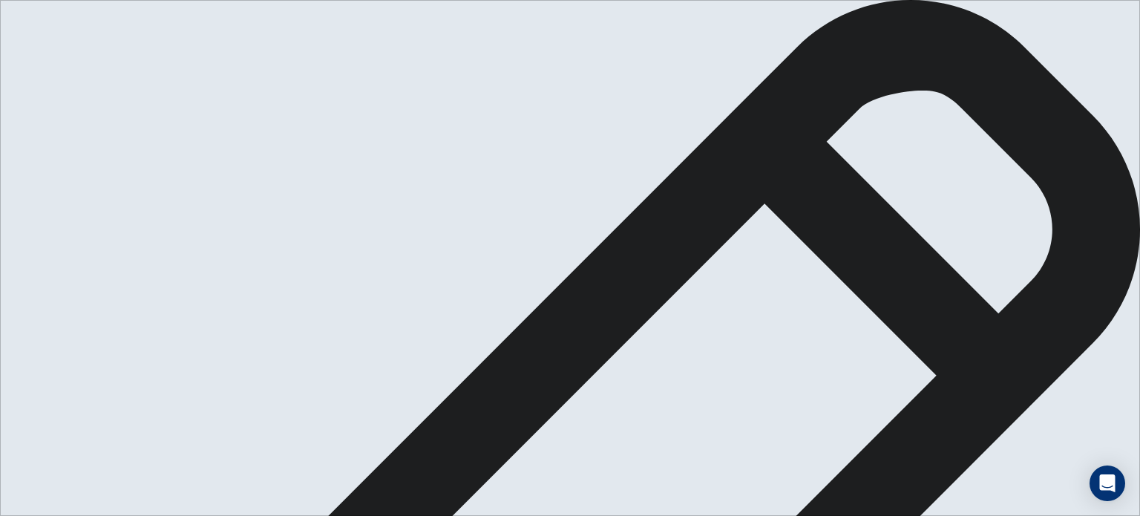
drag, startPoint x: 912, startPoint y: 214, endPoint x: 705, endPoint y: 232, distance: 207.7
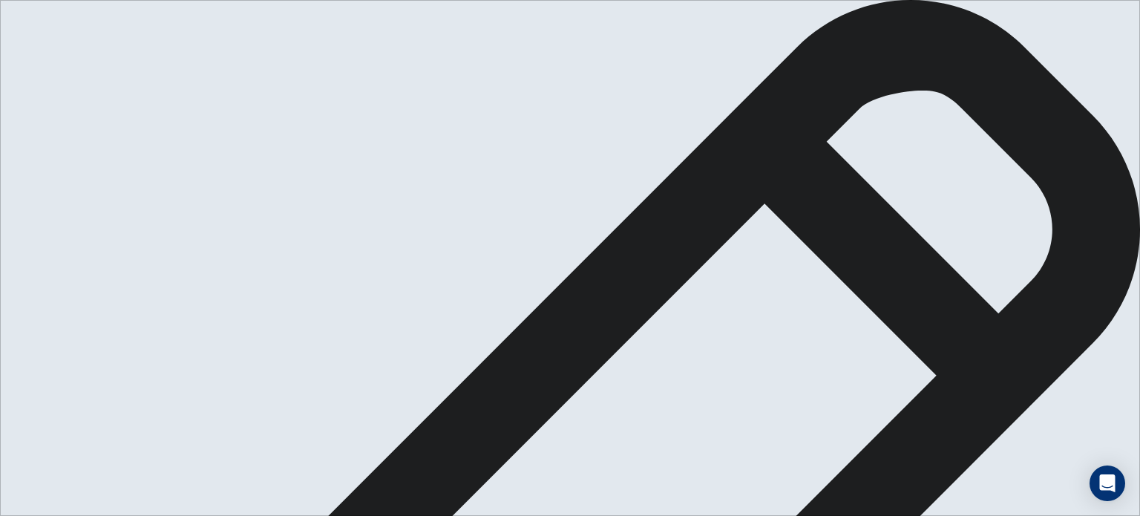
scroll to position [0, 0]
drag, startPoint x: 832, startPoint y: 199, endPoint x: 949, endPoint y: 214, distance: 118.3
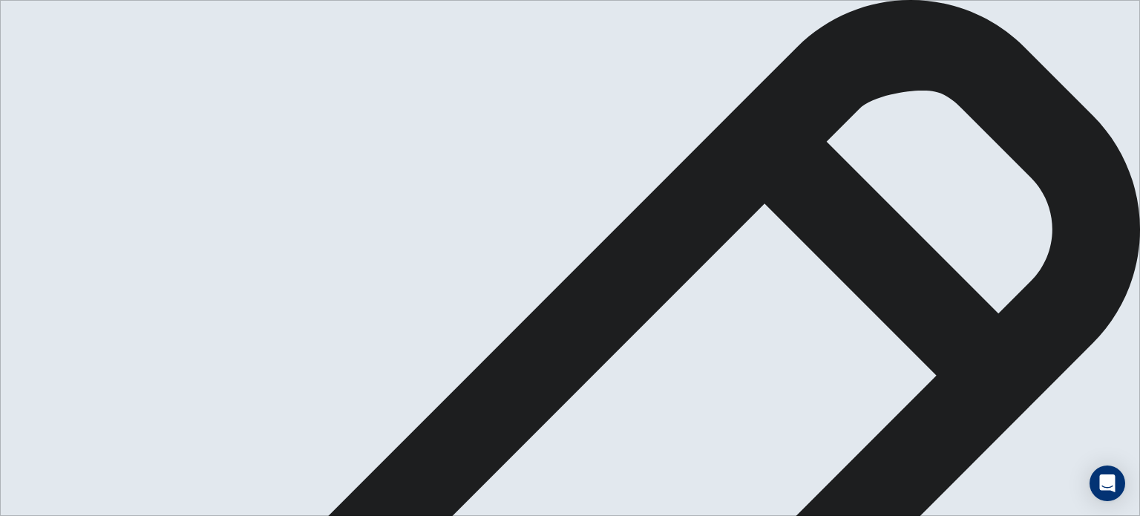
scroll to position [58, 0]
drag, startPoint x: 654, startPoint y: 213, endPoint x: 722, endPoint y: 204, distance: 68.9
drag, startPoint x: 647, startPoint y: 216, endPoint x: 732, endPoint y: 206, distance: 85.1
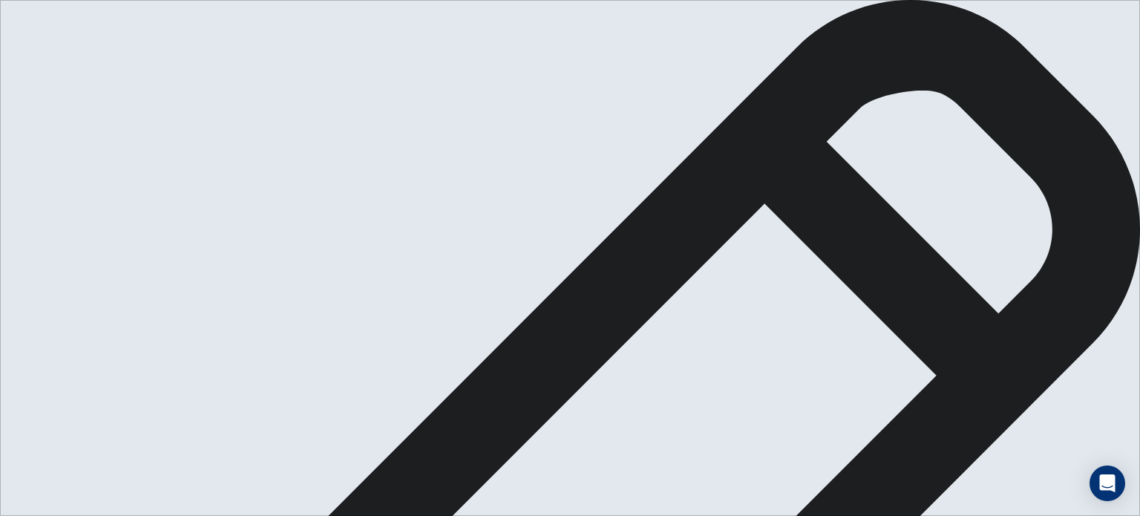
drag, startPoint x: 858, startPoint y: 231, endPoint x: 833, endPoint y: 228, distance: 24.7
drag, startPoint x: 855, startPoint y: 263, endPoint x: 761, endPoint y: 258, distance: 94.4
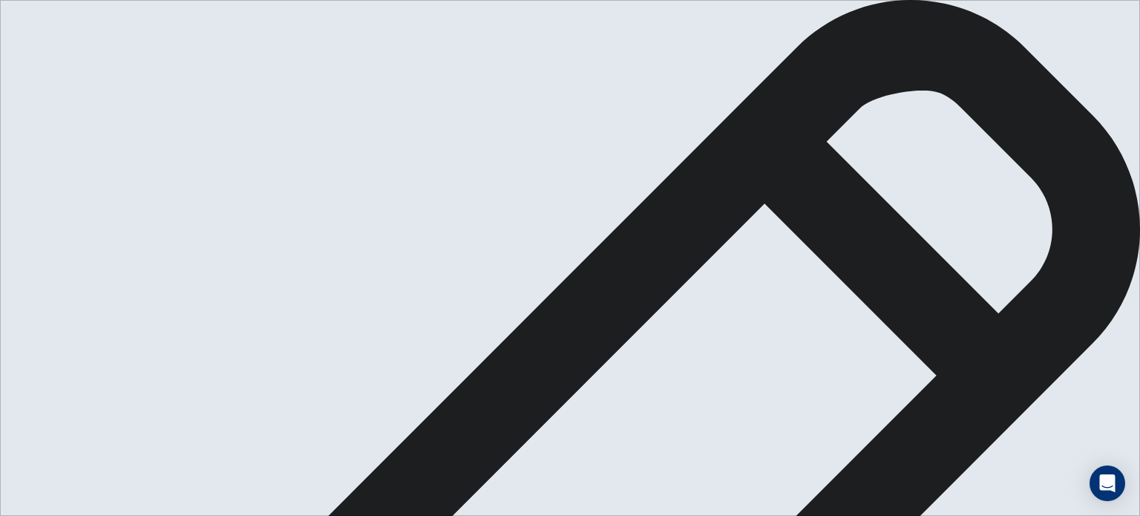
scroll to position [0, 0]
drag, startPoint x: 704, startPoint y: 137, endPoint x: 807, endPoint y: 136, distance: 103.9
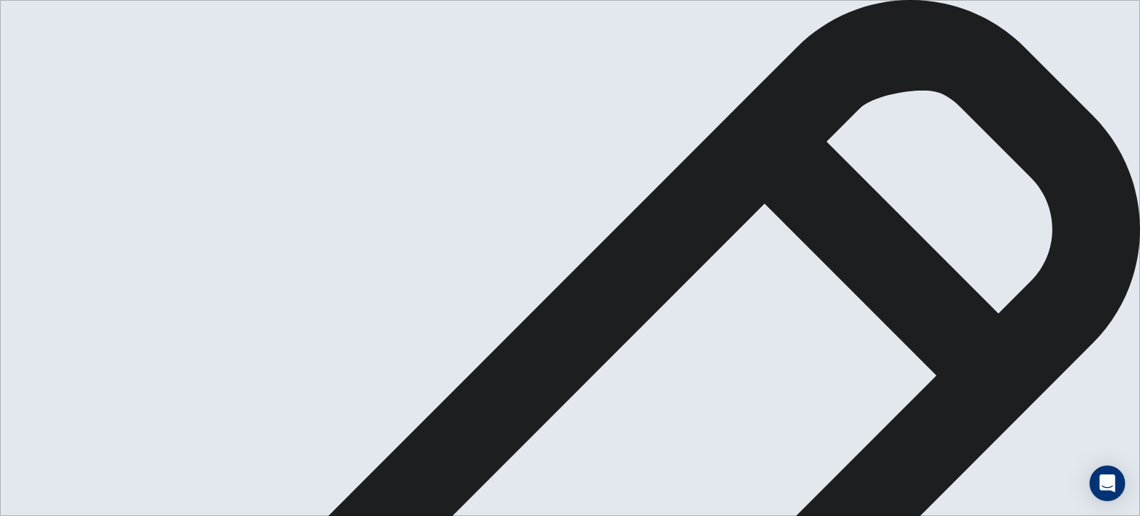
drag, startPoint x: 837, startPoint y: 171, endPoint x: 714, endPoint y: 174, distance: 123.2
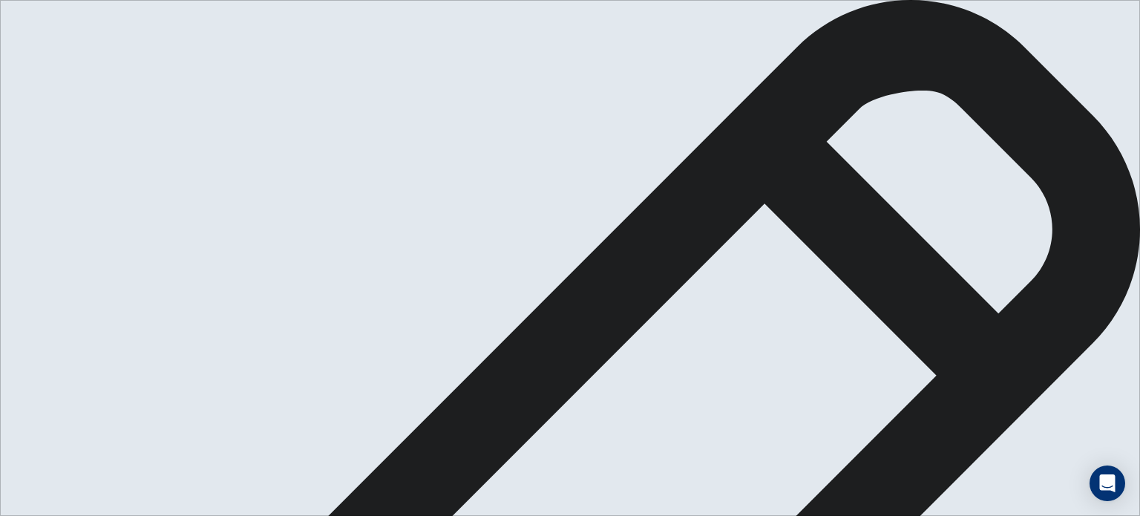
scroll to position [0, 0]
type textarea "**********"
